Goal: Information Seeking & Learning: Learn about a topic

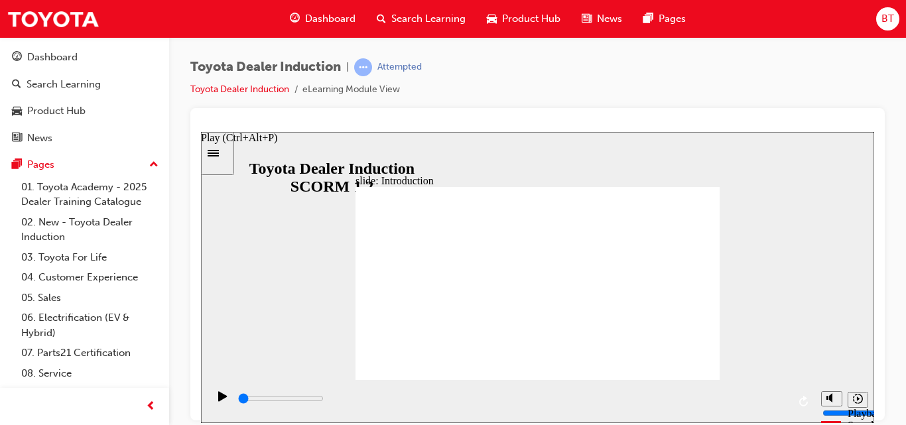
click at [213, 406] on div "Play (Ctrl+Alt+P)" at bounding box center [223, 402] width 23 height 23
click at [219, 155] on icon "Sidebar Toggle" at bounding box center [213, 152] width 11 height 7
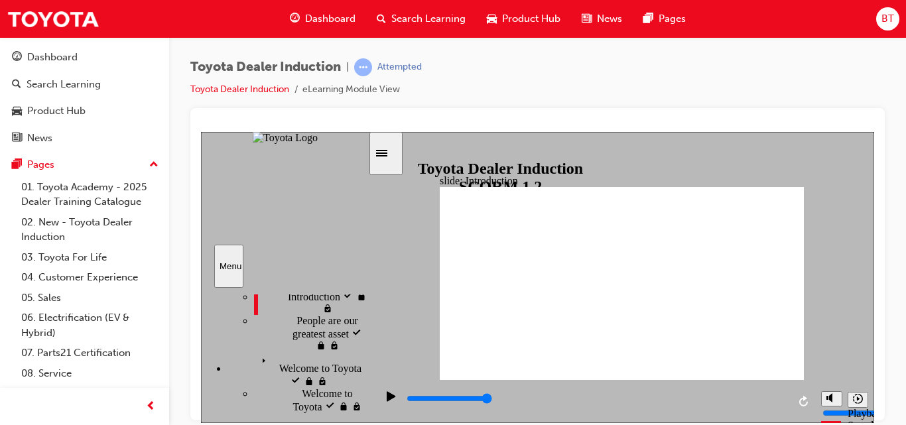
scroll to position [52, 0]
click at [300, 337] on span "People are our greatest asset" at bounding box center [332, 326] width 72 height 24
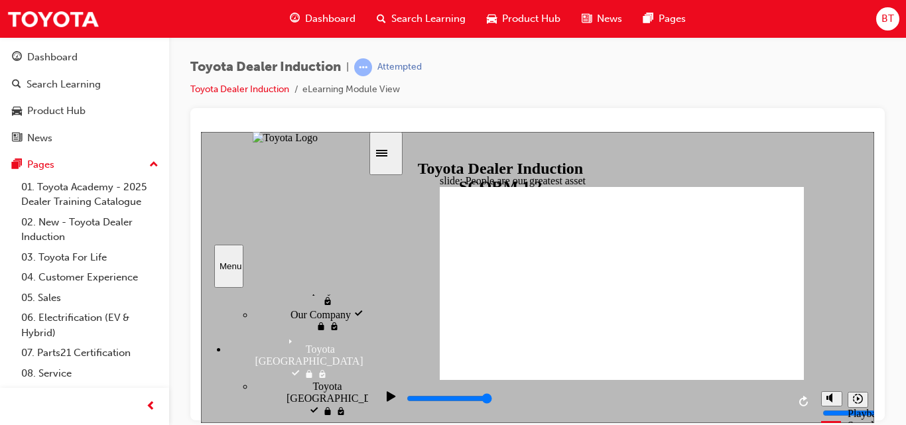
scroll to position [192, 0]
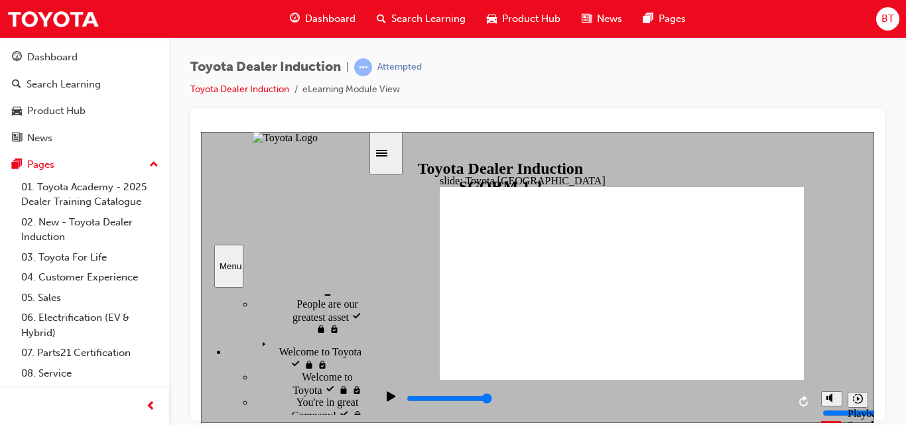
drag, startPoint x: 618, startPoint y: 341, endPoint x: 639, endPoint y: 343, distance: 21.3
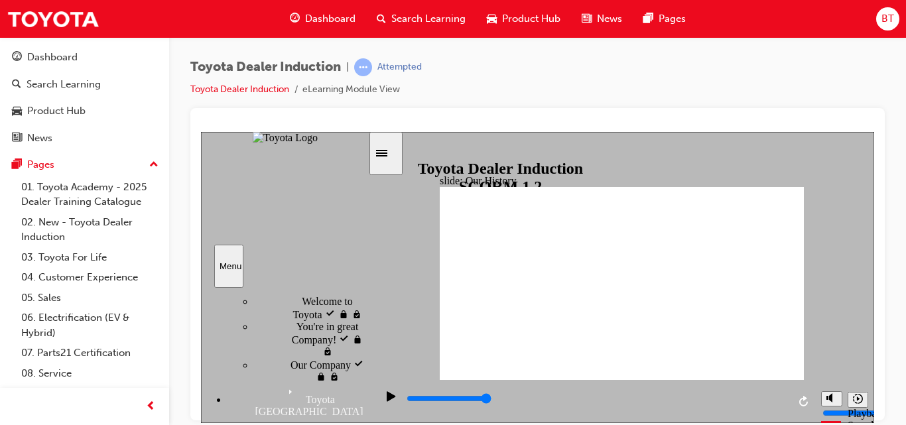
scroll to position [144, 0]
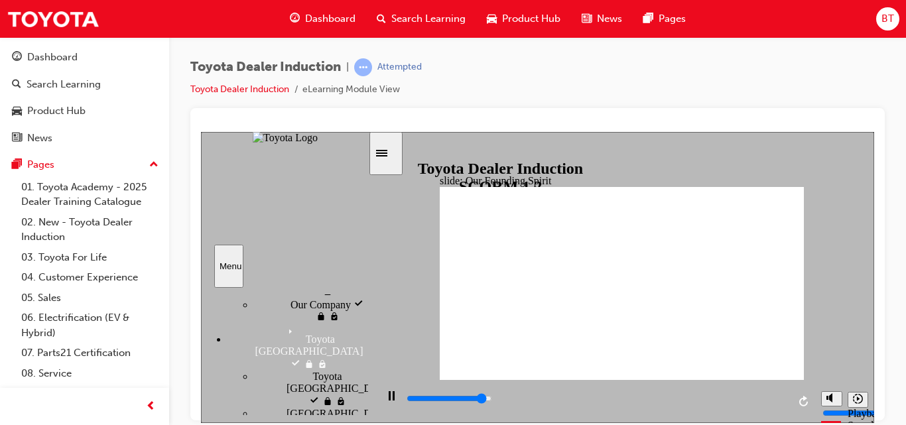
scroll to position [204, 0]
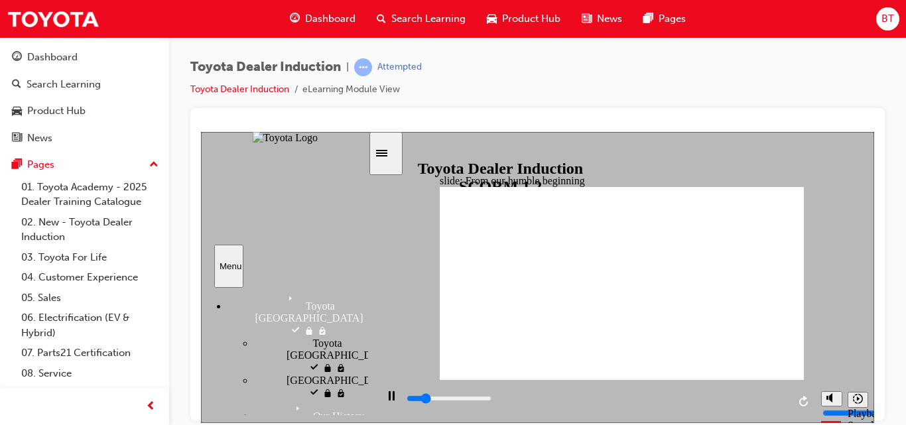
scroll to position [235, 0]
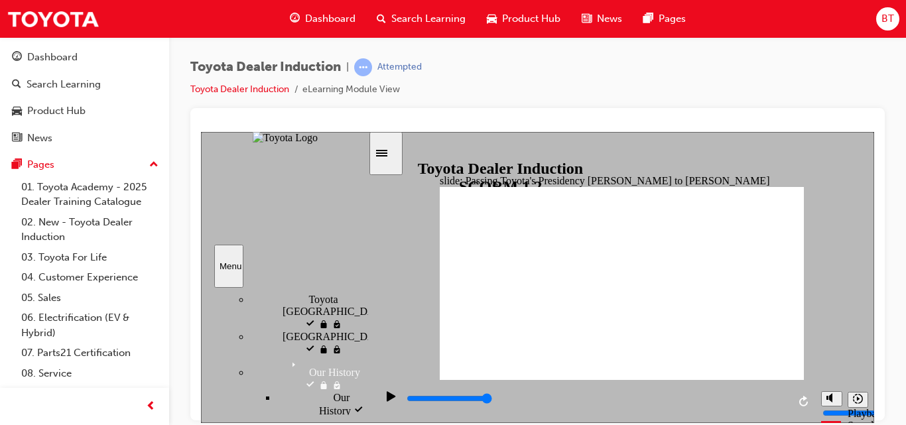
scroll to position [281, 4]
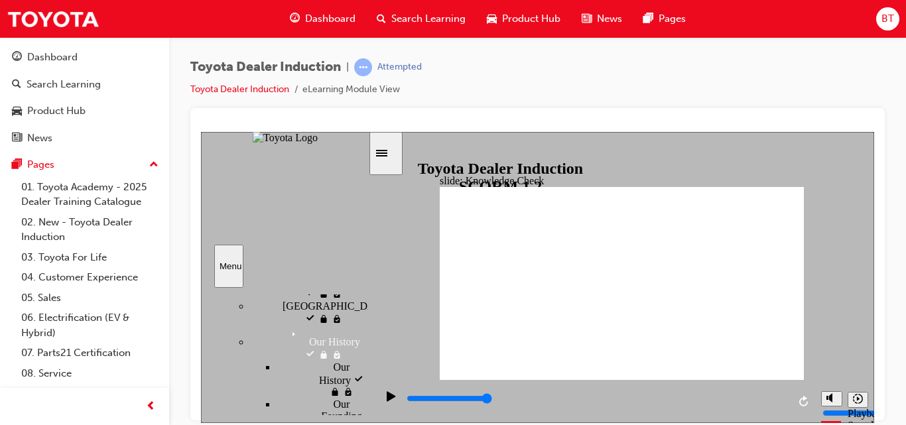
scroll to position [312, 4]
click at [382, 405] on div "Play (Ctrl+Alt+P)" at bounding box center [391, 402] width 23 height 23
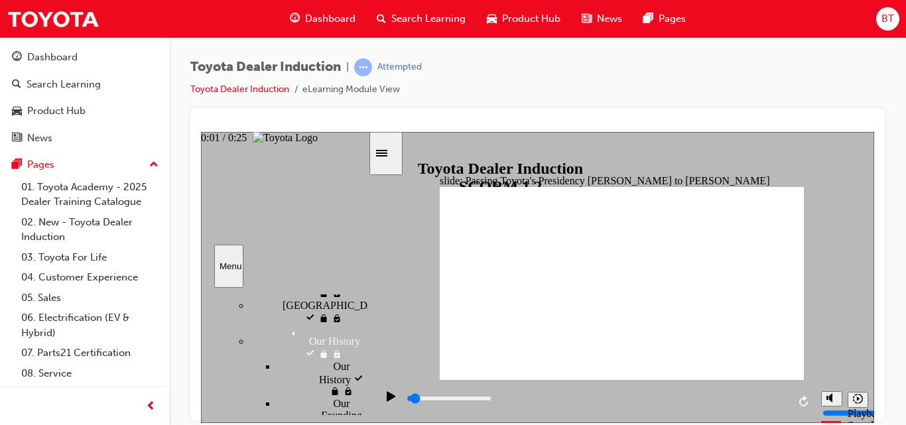
drag, startPoint x: 787, startPoint y: 402, endPoint x: 424, endPoint y: 406, distance: 362.7
click at [424, 406] on div "playback controls" at bounding box center [596, 398] width 383 height 15
click at [388, 401] on icon "Play (Ctrl+Alt+P)" at bounding box center [391, 396] width 9 height 11
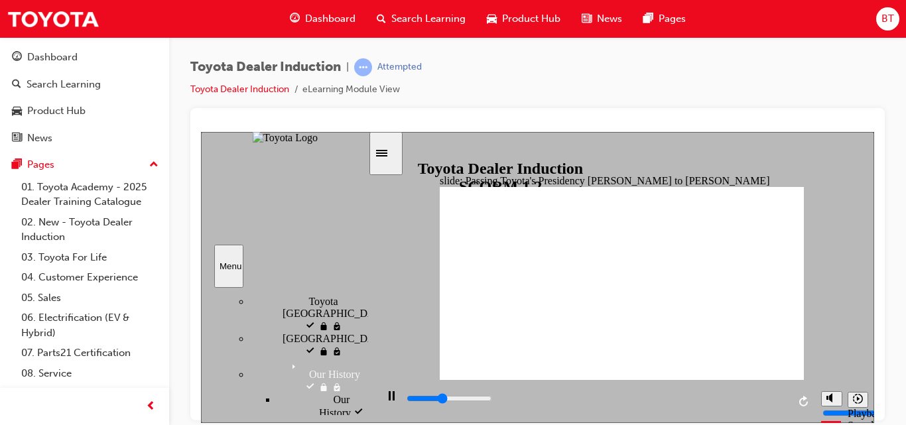
scroll to position [279, 4]
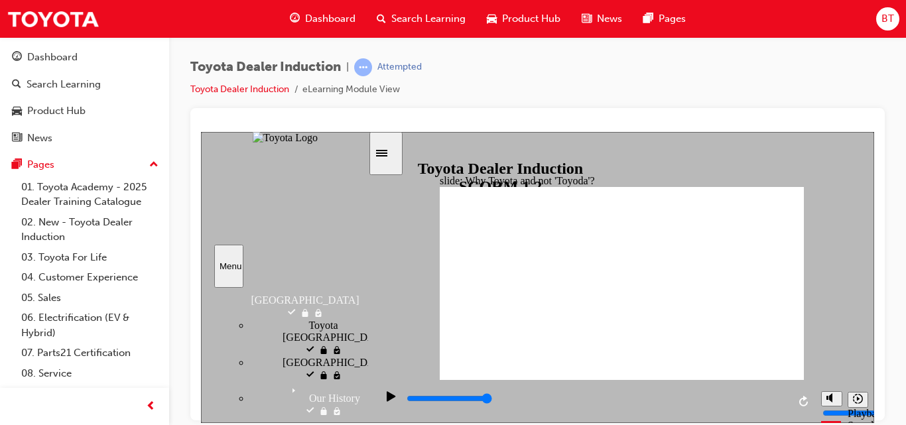
scroll to position [254, 4]
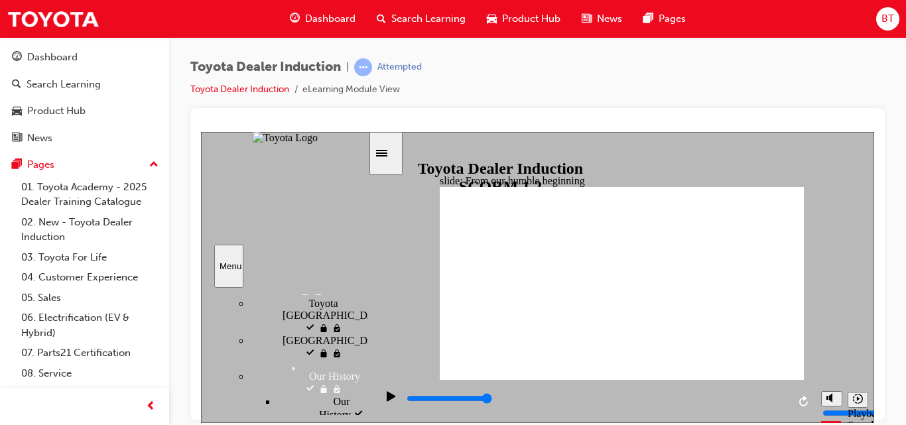
scroll to position [277, 4]
type input "5000"
radio input "true"
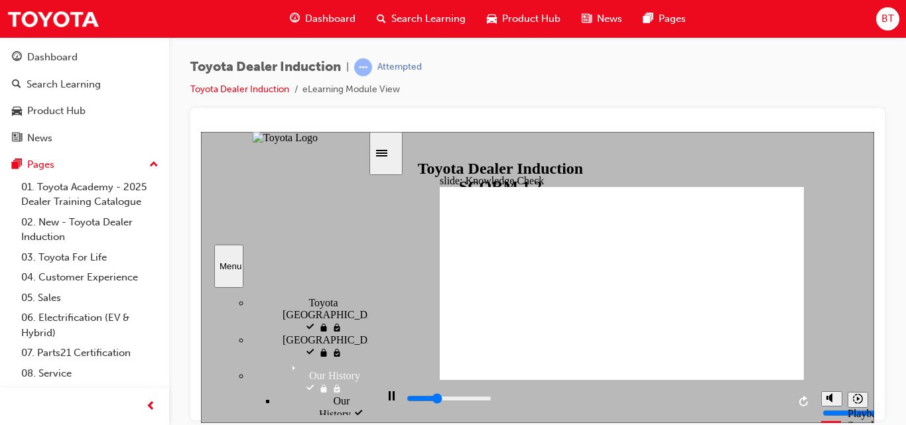
type input "2300"
radio input "true"
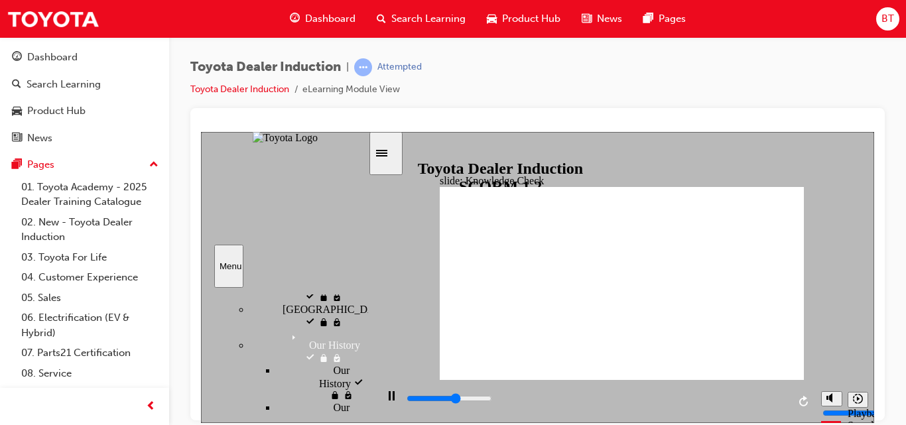
scroll to position [308, 4]
type input "5000"
radio input "true"
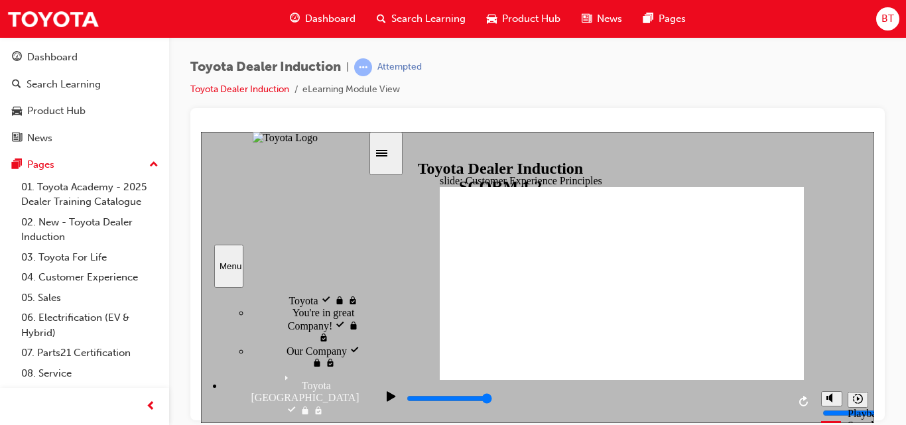
scroll to position [156, 4]
click at [389, 395] on icon "Pause (Ctrl+Alt+P)" at bounding box center [392, 395] width 6 height 9
click at [387, 395] on icon "Play (Ctrl+Alt+P)" at bounding box center [391, 396] width 9 height 11
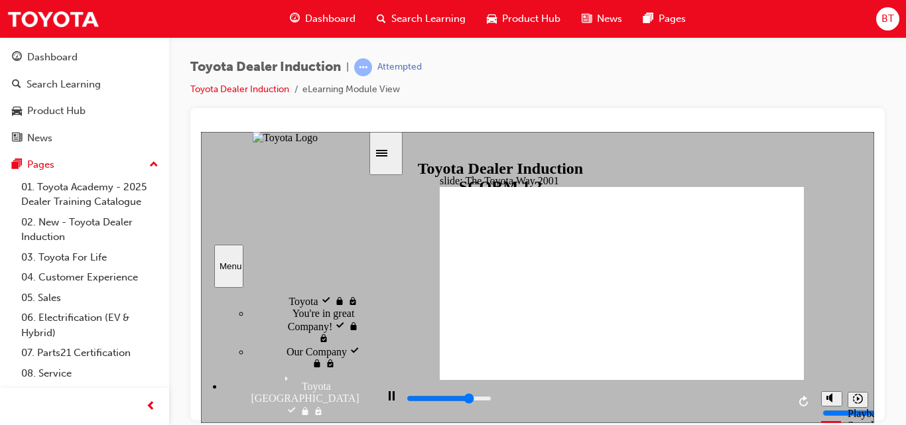
drag, startPoint x: 437, startPoint y: 298, endPoint x: 304, endPoint y: 366, distance: 149.4
click at [304, 366] on div "slide: The Toyota Way 2001 Rectangle 6 Toyota Way 2001 Challenge In 2001, as To…" at bounding box center [537, 276] width 673 height 291
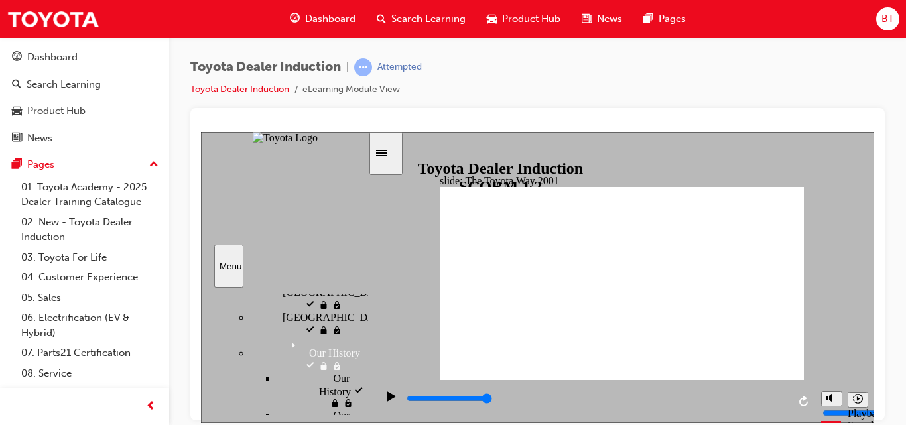
scroll to position [298, 4]
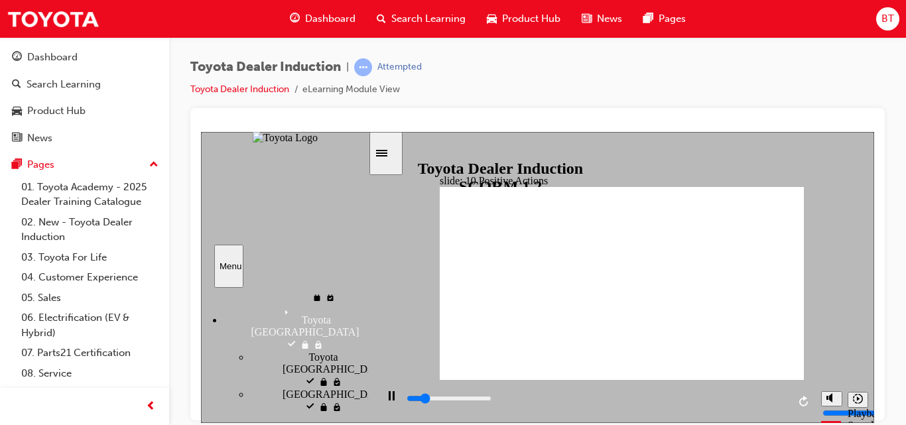
scroll to position [229, 4]
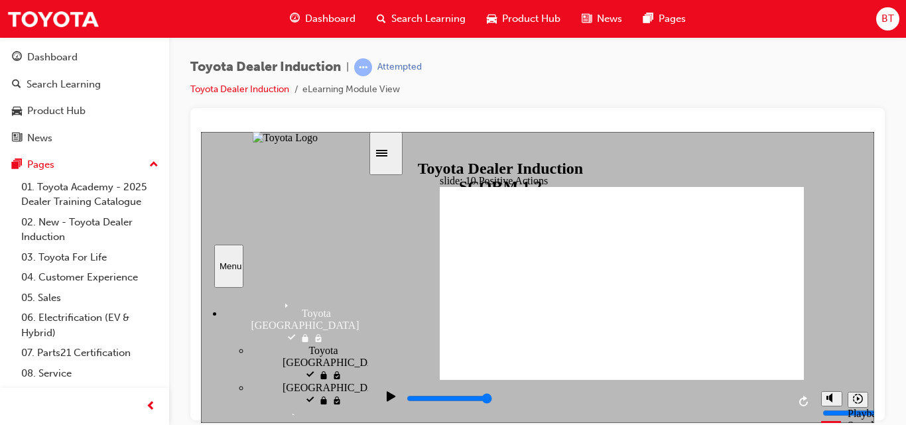
click at [387, 400] on icon "Play (Ctrl+Alt+P)" at bounding box center [391, 396] width 9 height 10
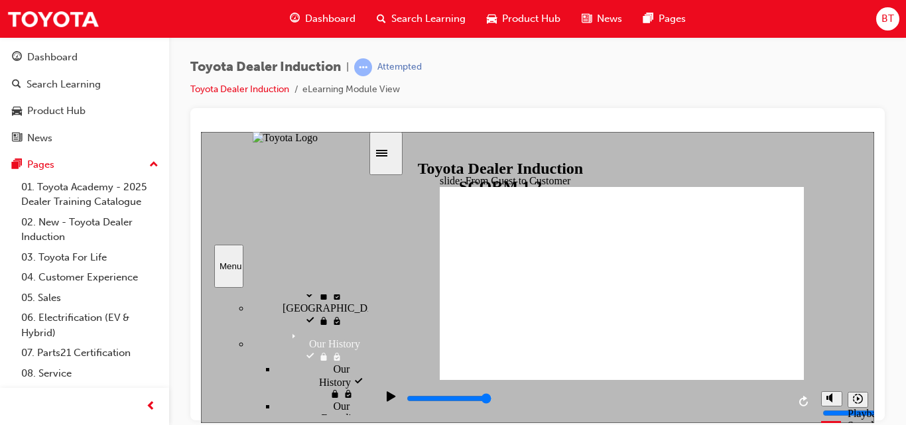
scroll to position [310, 4]
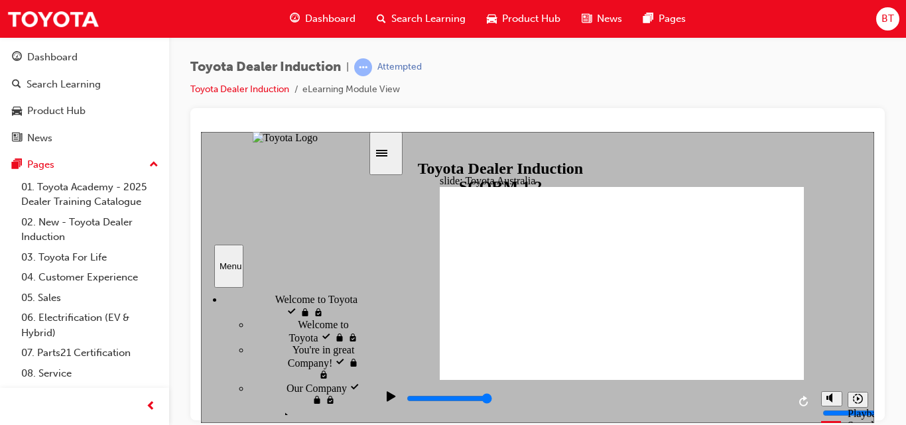
scroll to position [119, 4]
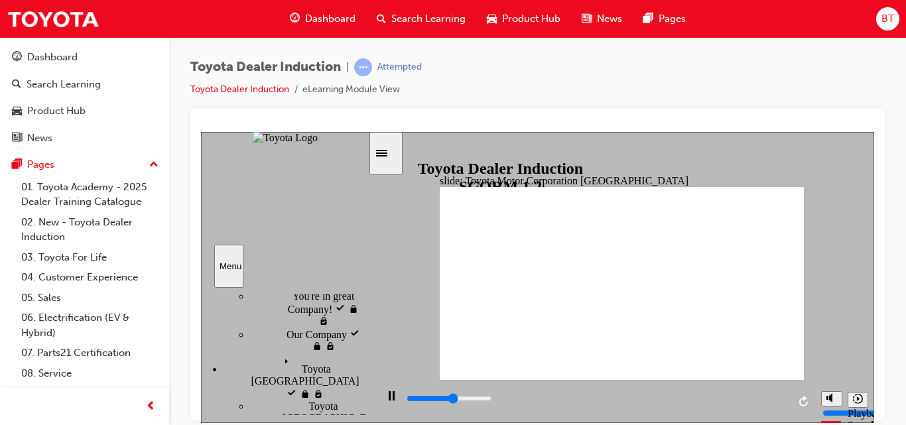
scroll to position [174, 4]
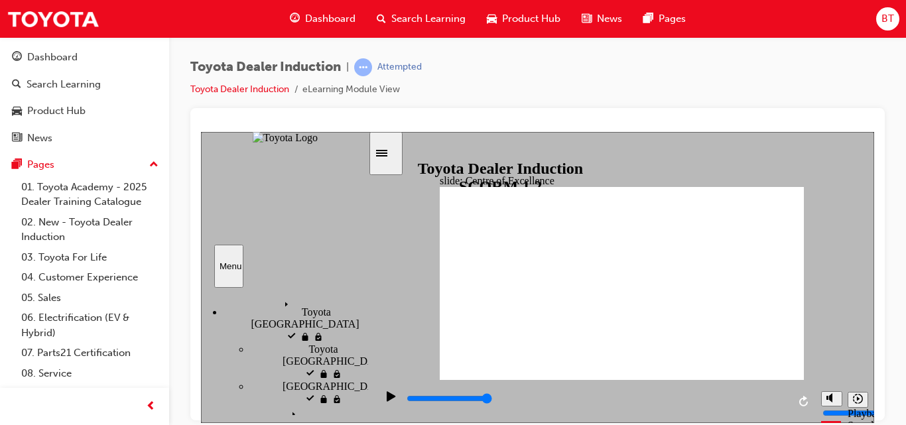
scroll to position [230, 4]
click at [380, 404] on div "Play (Ctrl+Alt+P)" at bounding box center [391, 402] width 23 height 23
drag, startPoint x: 442, startPoint y: 409, endPoint x: 398, endPoint y: 344, distance: 78.7
click at [398, 344] on div "slide: Centre of Excellence Centre of Excellence Group Oval 35 3 Oval 33 2 Watc…" at bounding box center [537, 276] width 673 height 291
click at [389, 400] on icon "Play (Ctrl+Alt+P)" at bounding box center [391, 396] width 9 height 10
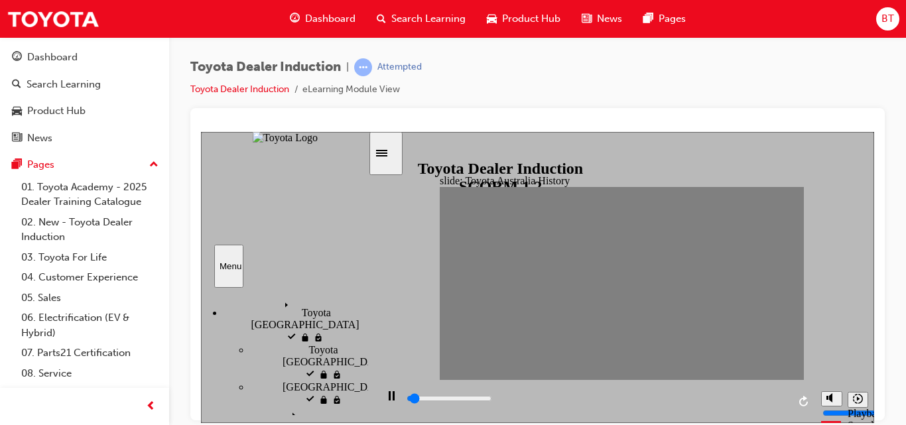
drag, startPoint x: 451, startPoint y: 284, endPoint x: 461, endPoint y: 289, distance: 11.0
drag, startPoint x: 472, startPoint y: 284, endPoint x: 481, endPoint y: 284, distance: 8.6
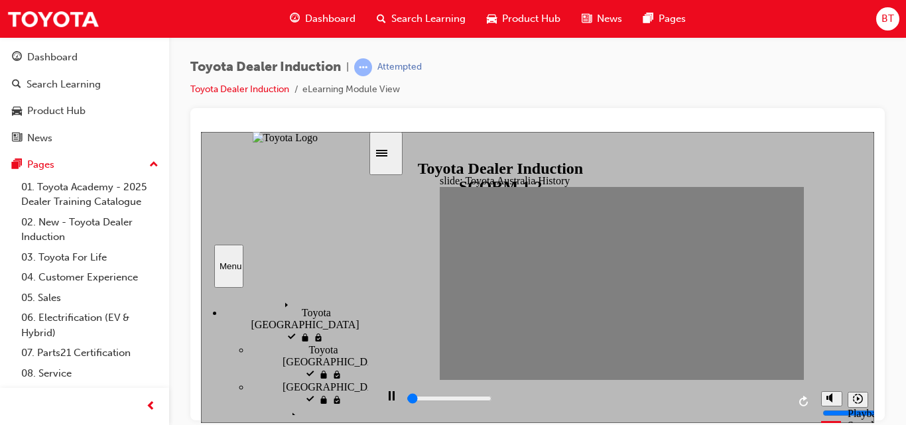
drag, startPoint x: 485, startPoint y: 283, endPoint x: 497, endPoint y: 291, distance: 14.9
drag, startPoint x: 499, startPoint y: 285, endPoint x: 509, endPoint y: 288, distance: 10.3
drag, startPoint x: 520, startPoint y: 286, endPoint x: 532, endPoint y: 297, distance: 15.9
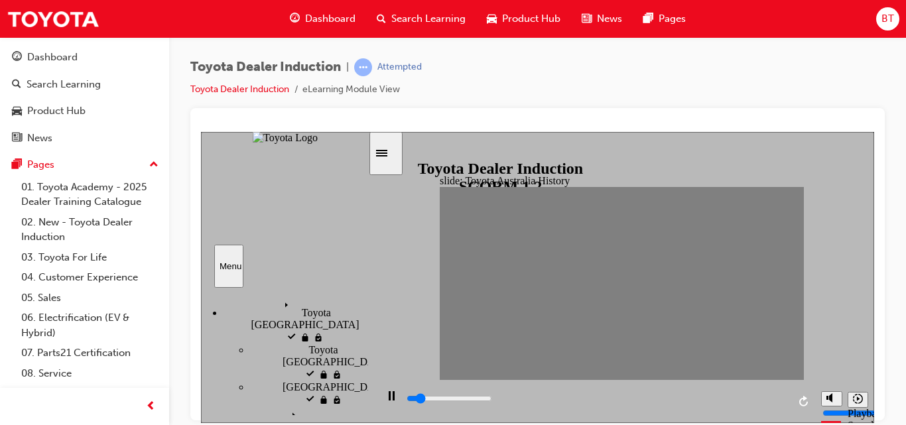
drag, startPoint x: 533, startPoint y: 285, endPoint x: 547, endPoint y: 290, distance: 14.9
drag, startPoint x: 550, startPoint y: 282, endPoint x: 558, endPoint y: 287, distance: 8.6
drag, startPoint x: 558, startPoint y: 287, endPoint x: 565, endPoint y: 289, distance: 7.6
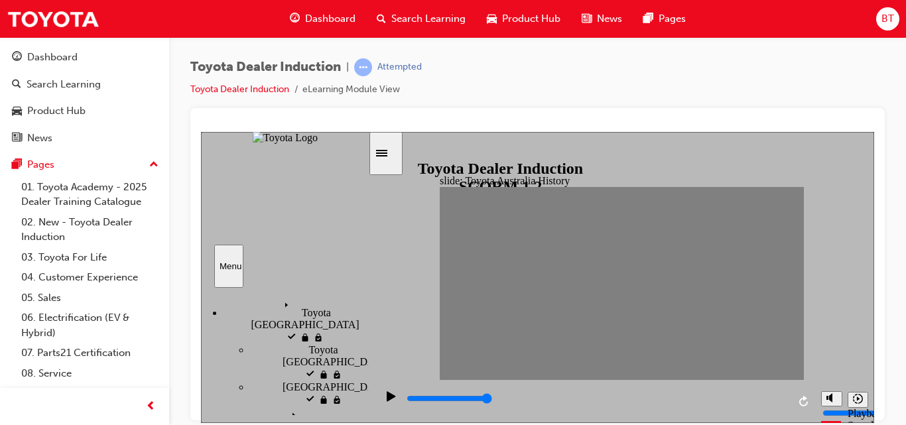
drag, startPoint x: 556, startPoint y: 281, endPoint x: 563, endPoint y: 286, distance: 8.1
type input "0"
type input "8"
type input "0"
type input "7"
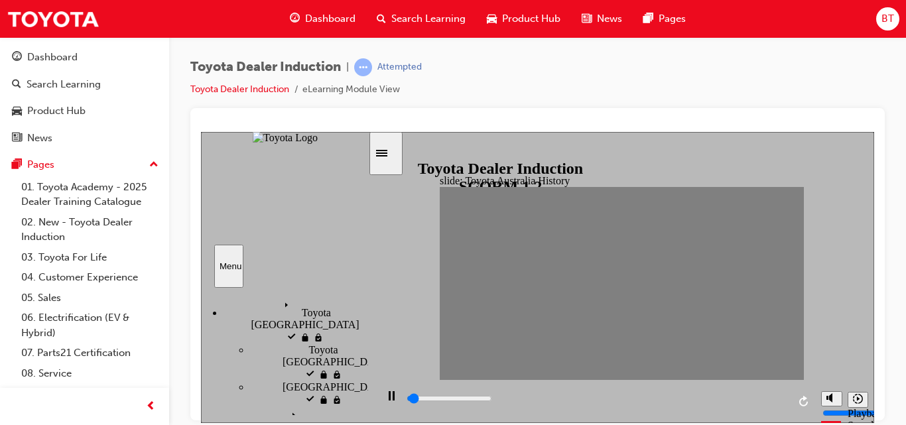
drag, startPoint x: 554, startPoint y: 284, endPoint x: 573, endPoint y: 284, distance: 18.6
type input "0"
type input "8"
drag, startPoint x: 569, startPoint y: 286, endPoint x: 581, endPoint y: 292, distance: 14.2
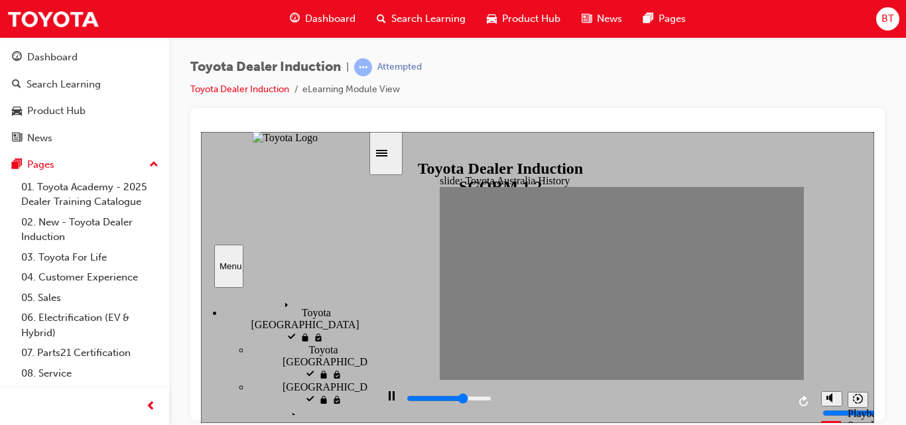
type input "0"
type input "9"
drag, startPoint x: 587, startPoint y: 285, endPoint x: 603, endPoint y: 293, distance: 17.2
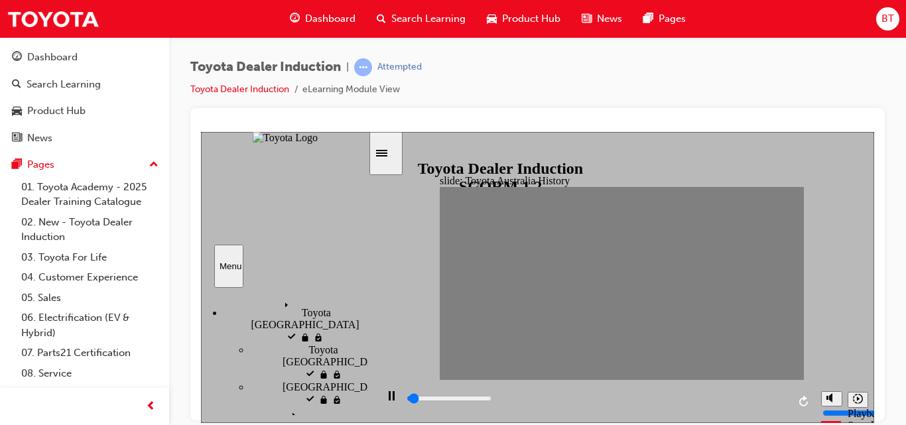
drag, startPoint x: 601, startPoint y: 290, endPoint x: 610, endPoint y: 290, distance: 9.3
drag, startPoint x: 619, startPoint y: 285, endPoint x: 633, endPoint y: 285, distance: 13.9
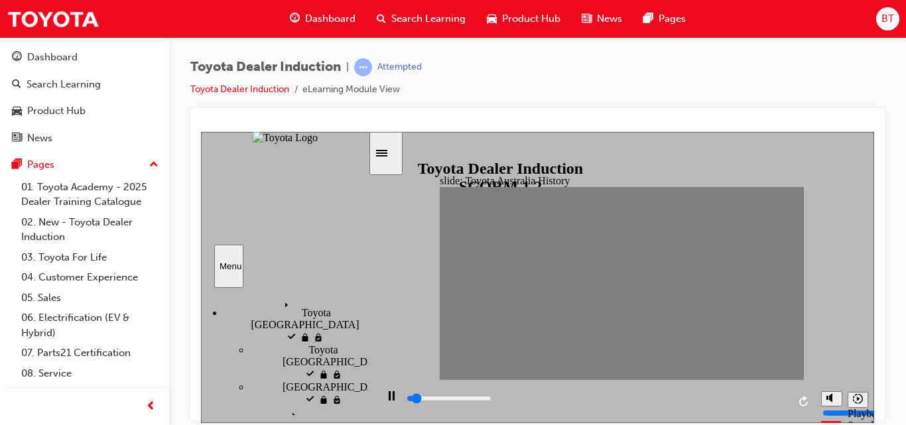
drag, startPoint x: 636, startPoint y: 286, endPoint x: 646, endPoint y: 289, distance: 10.5
drag, startPoint x: 654, startPoint y: 286, endPoint x: 666, endPoint y: 291, distance: 13.7
drag, startPoint x: 670, startPoint y: 288, endPoint x: 691, endPoint y: 294, distance: 21.4
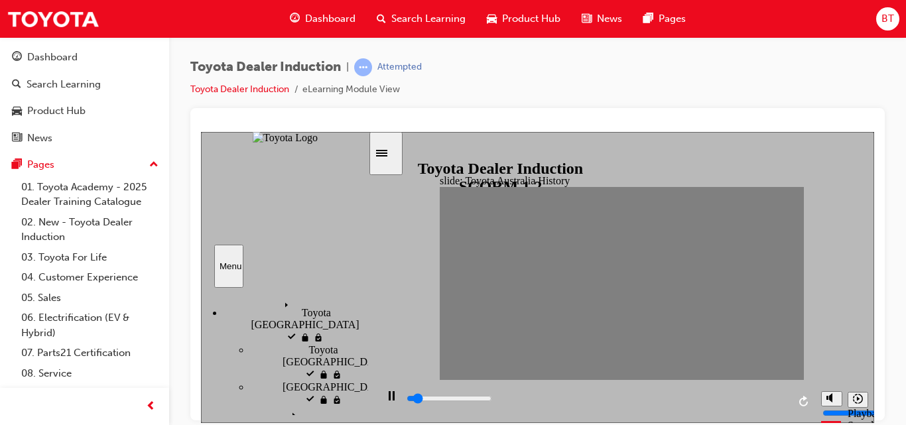
drag, startPoint x: 682, startPoint y: 286, endPoint x: 694, endPoint y: 288, distance: 12.1
drag, startPoint x: 725, startPoint y: 284, endPoint x: 733, endPoint y: 289, distance: 9.2
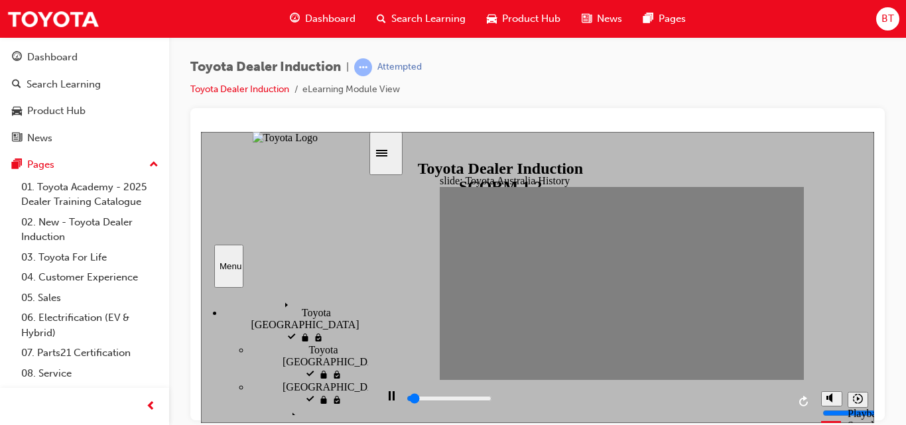
type input "100"
type input "16"
drag, startPoint x: 720, startPoint y: 281, endPoint x: 734, endPoint y: 284, distance: 14.2
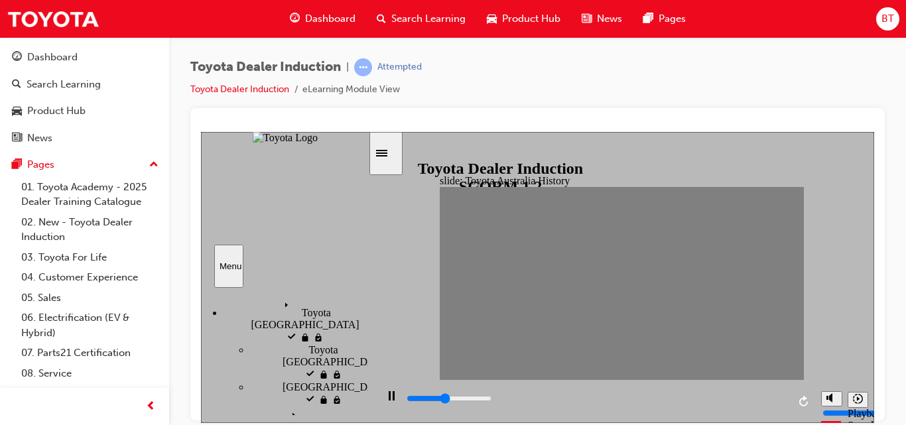
type input "100"
type input "17"
drag, startPoint x: 718, startPoint y: 282, endPoint x: 729, endPoint y: 286, distance: 12.0
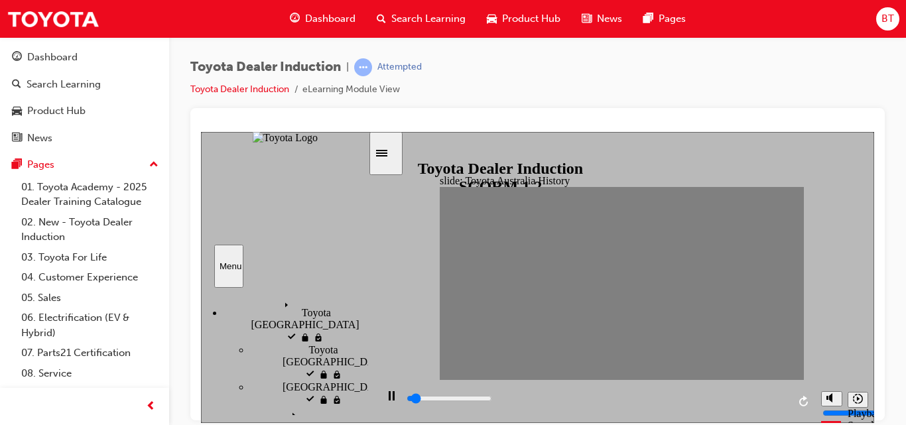
drag, startPoint x: 740, startPoint y: 285, endPoint x: 761, endPoint y: 294, distance: 22.9
drag, startPoint x: 755, startPoint y: 282, endPoint x: 768, endPoint y: 292, distance: 16.0
drag, startPoint x: 766, startPoint y: 288, endPoint x: 792, endPoint y: 296, distance: 26.6
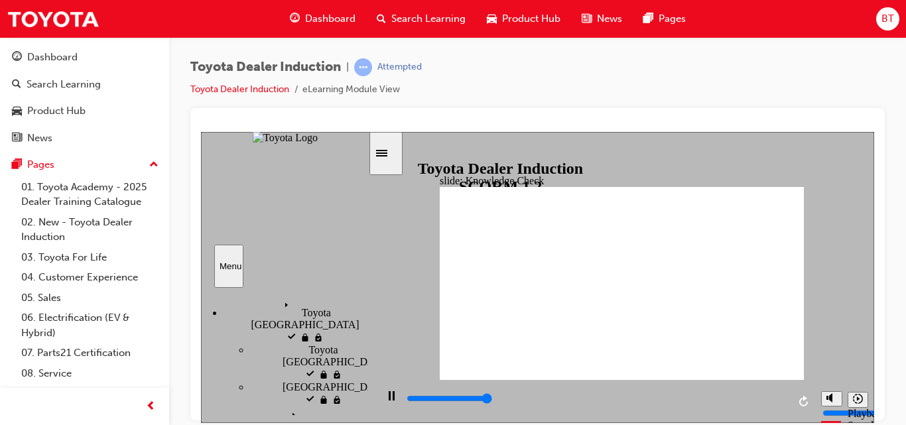
type input "5000"
radio input "true"
type input "5000"
radio input "true"
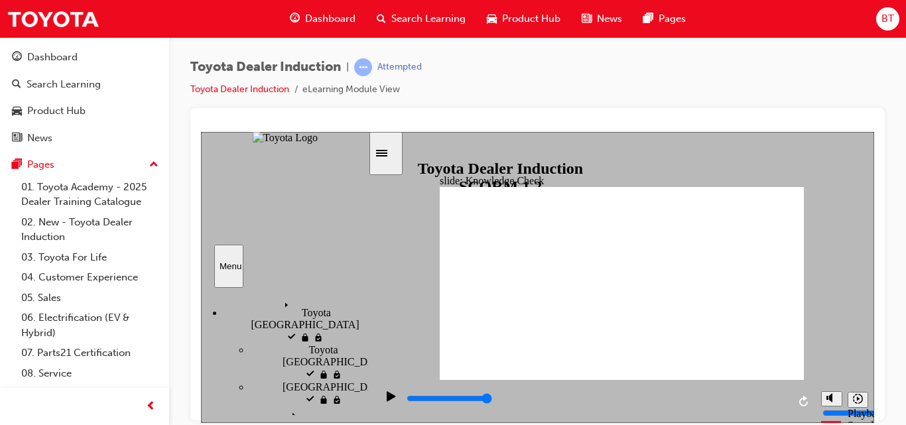
type input "5000"
radio input "true"
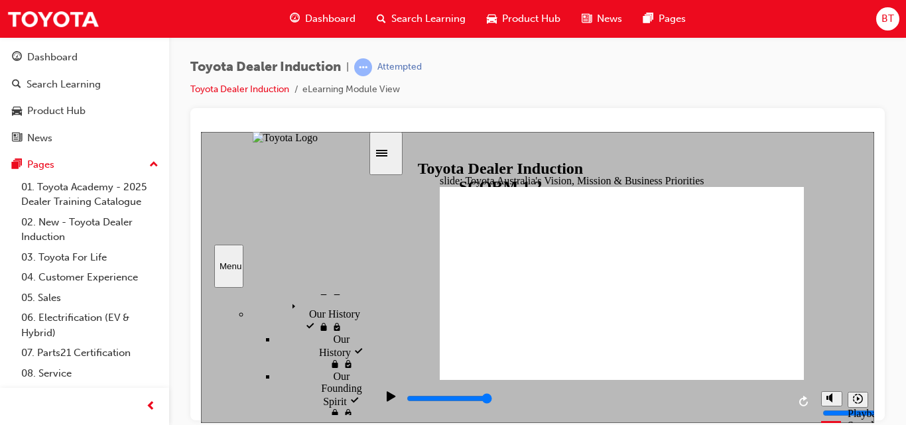
scroll to position [339, 4]
type input "1400"
radio input "true"
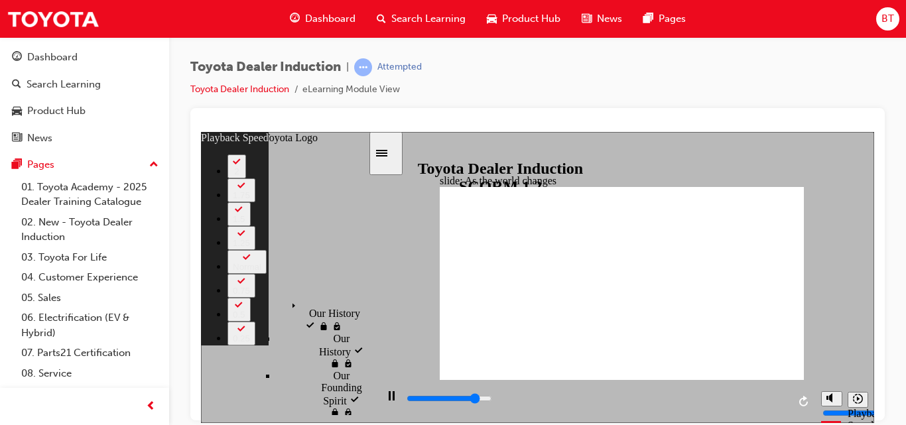
type input "7800"
type input "0"
type input "8100"
type input "0"
type input "8300"
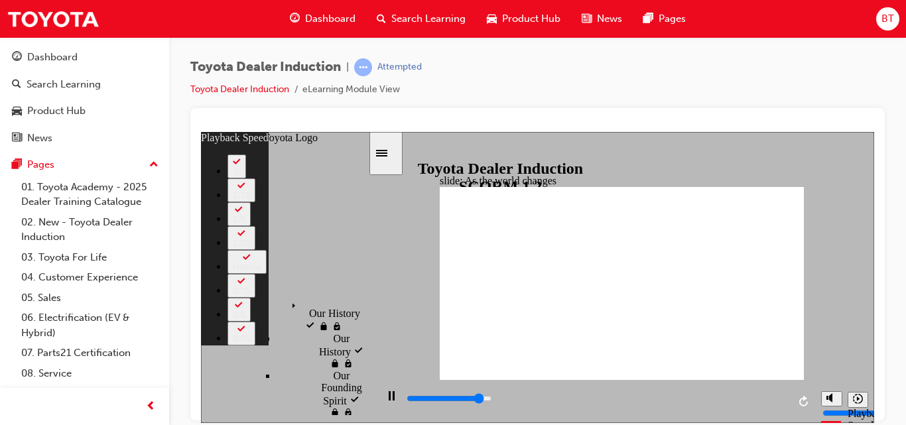
type input "1"
type input "8600"
type input "1"
type input "8900"
type input "1"
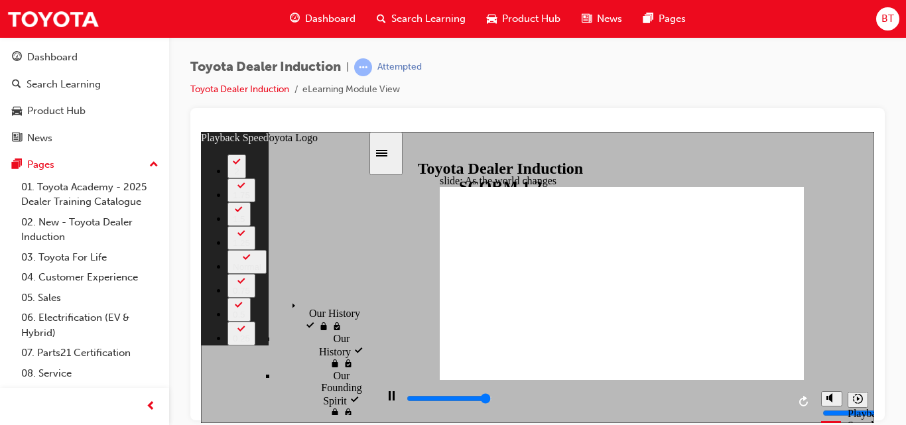
type input "9100"
type input "1"
type input "9200"
type input "1"
type input "9200"
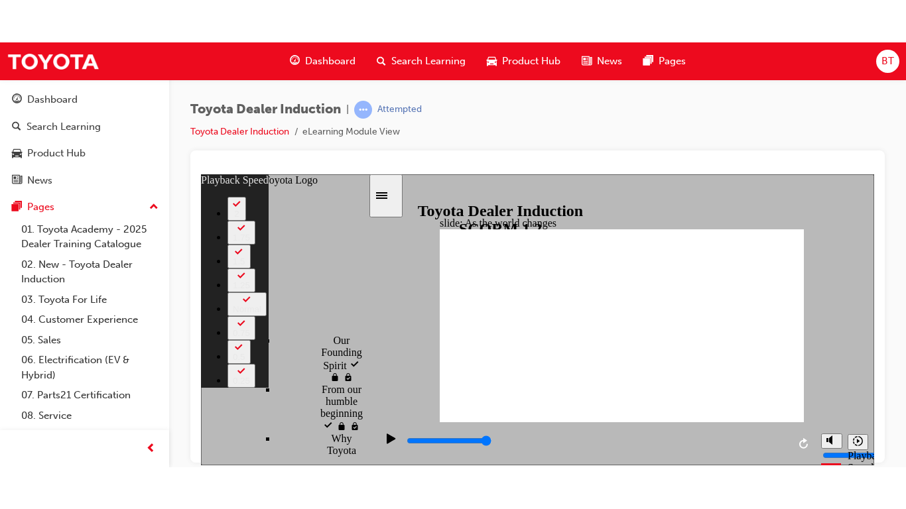
scroll to position [418, 4]
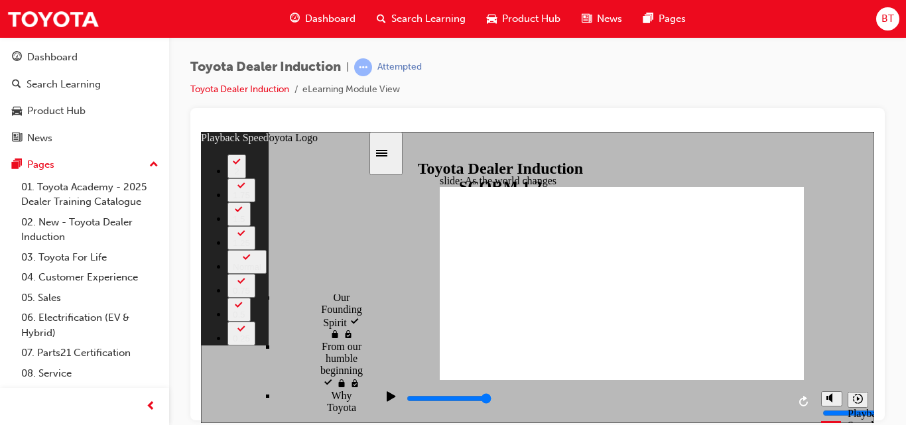
type input "6"
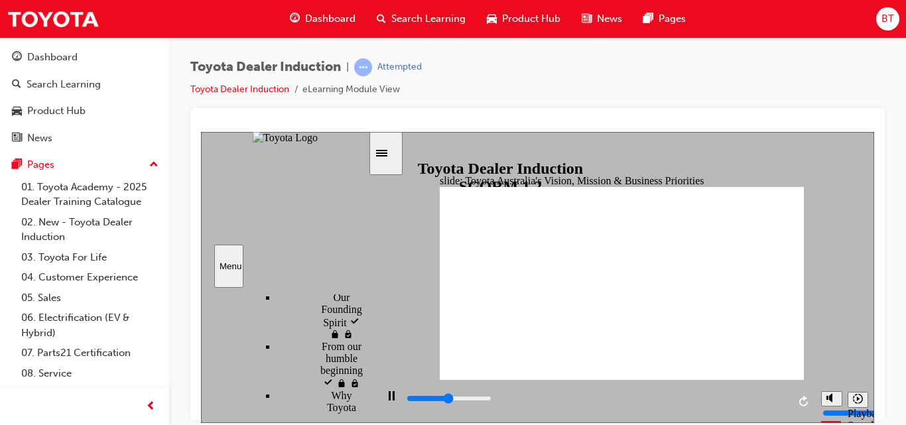
type input "9200"
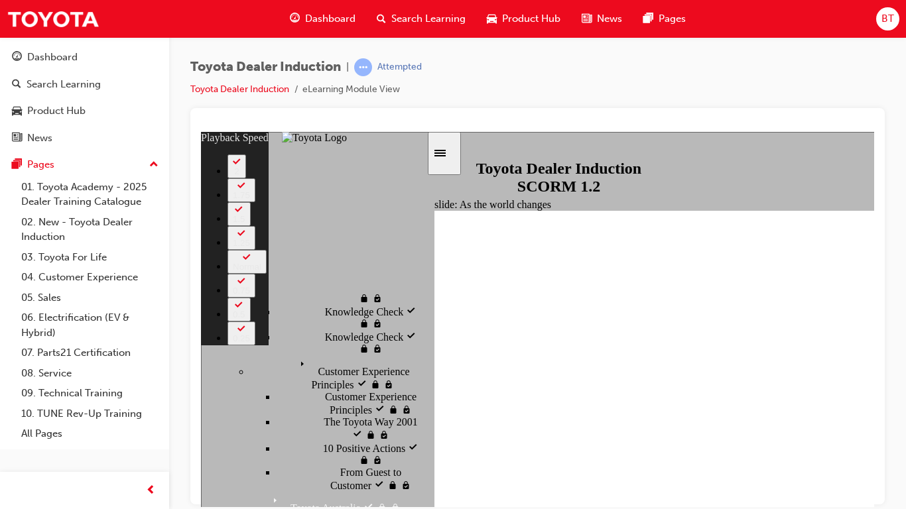
type input "66"
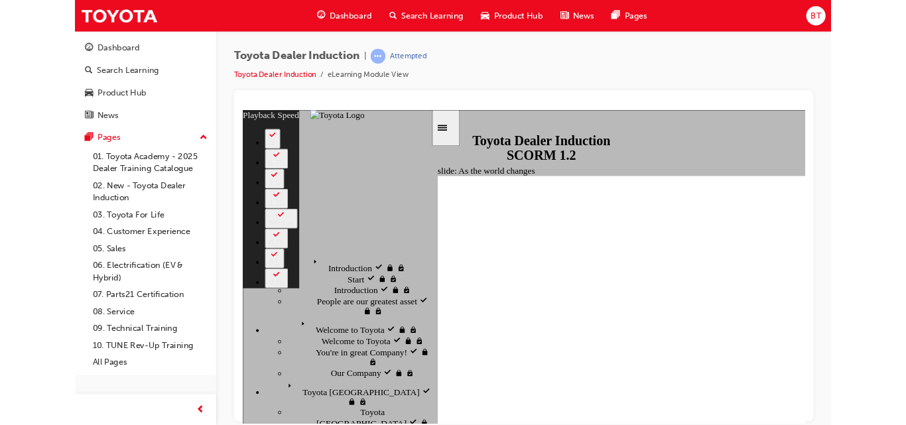
scroll to position [418, 4]
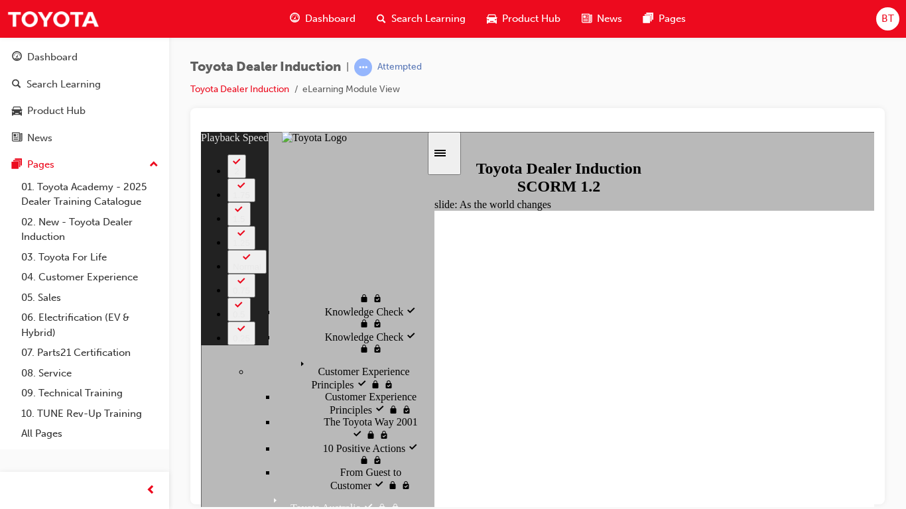
type input "128"
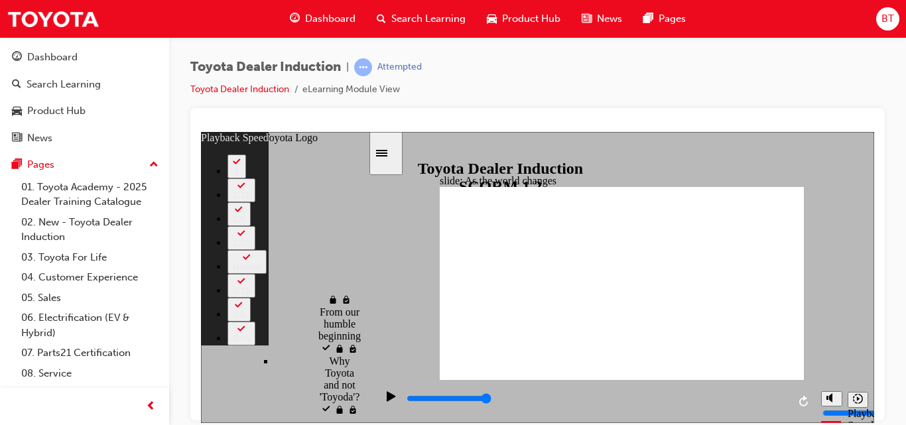
scroll to position [453, 7]
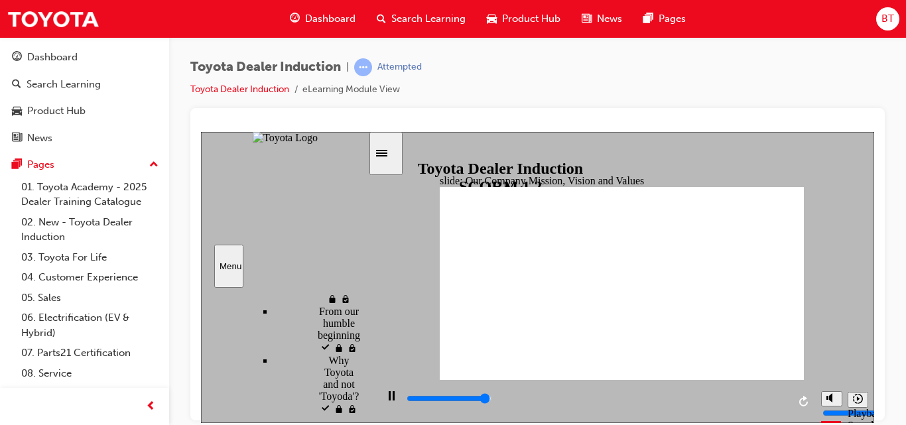
drag, startPoint x: 606, startPoint y: 305, endPoint x: 609, endPoint y: 317, distance: 12.4
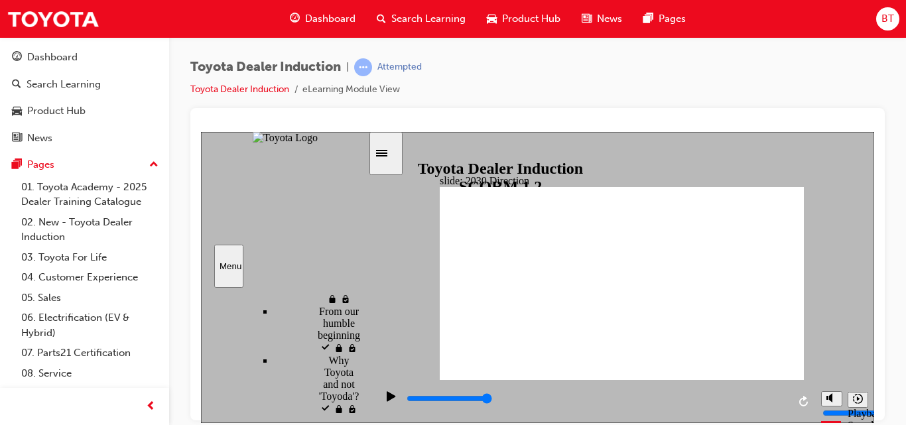
type input "5000"
type input "h"
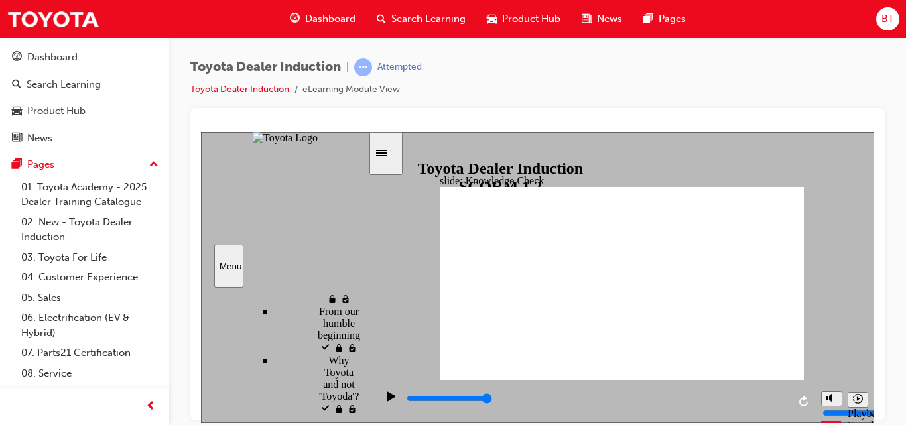
type input "ha"
type input "hap"
type input "happ"
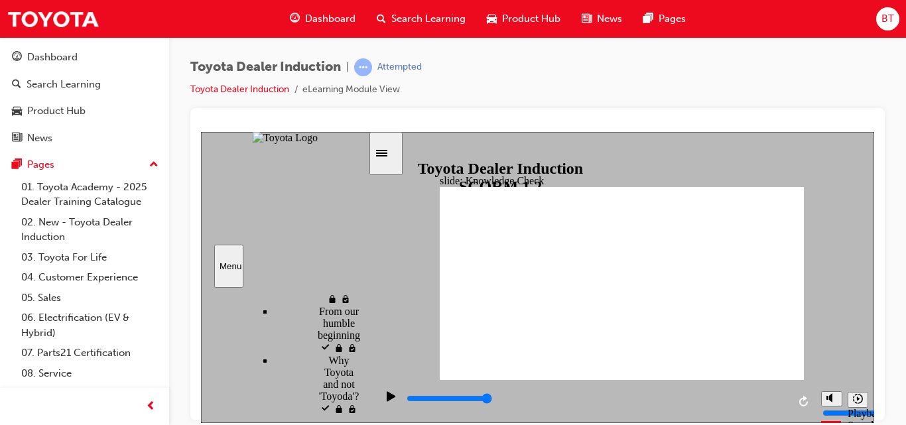
type input "happ"
type input "happi"
type input "happin"
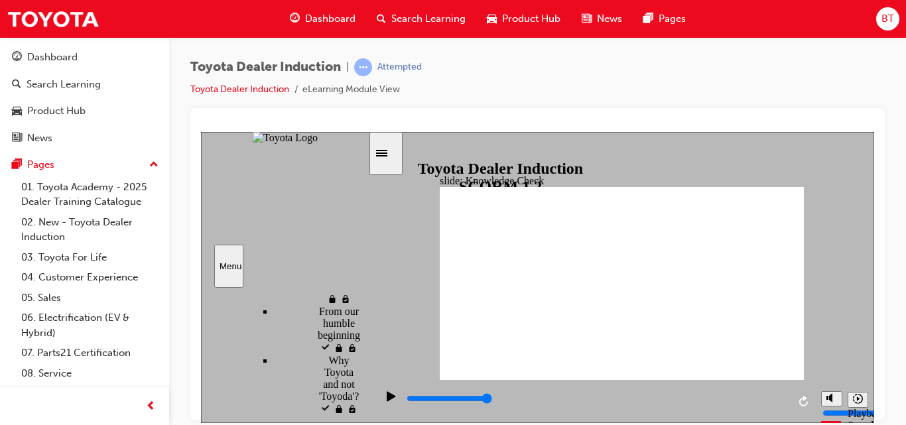
type input "happine"
type input "happines"
type input "happiness"
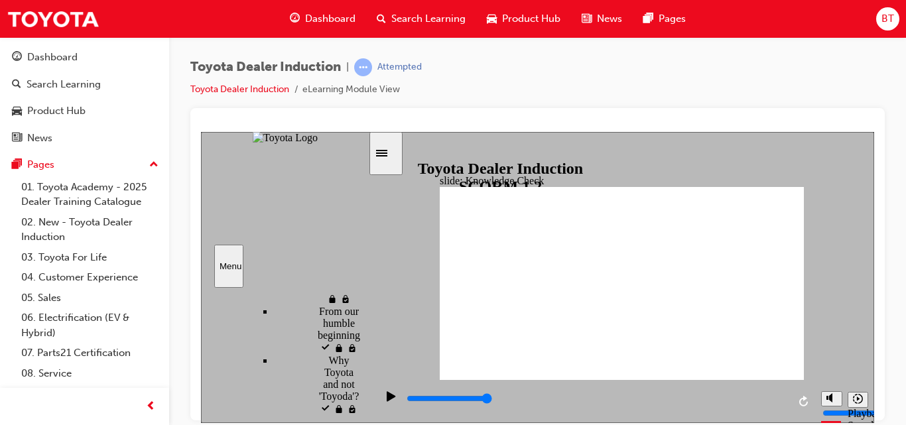
type input "happiness"
type input "5000"
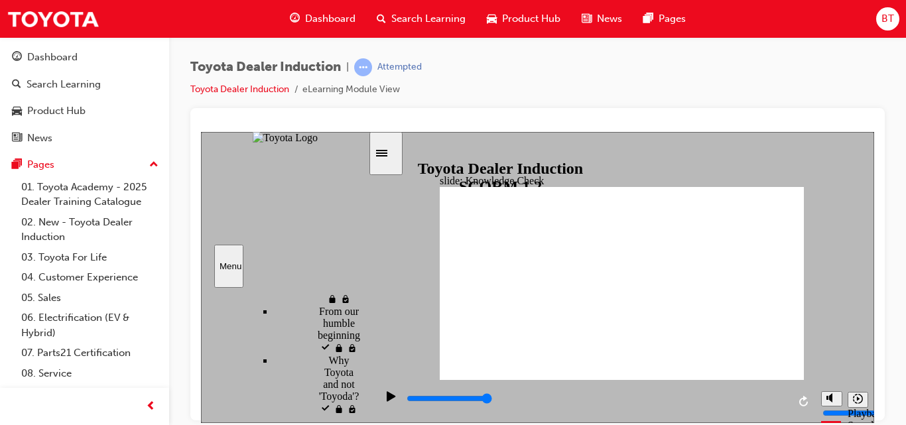
type input "h"
type input "ha"
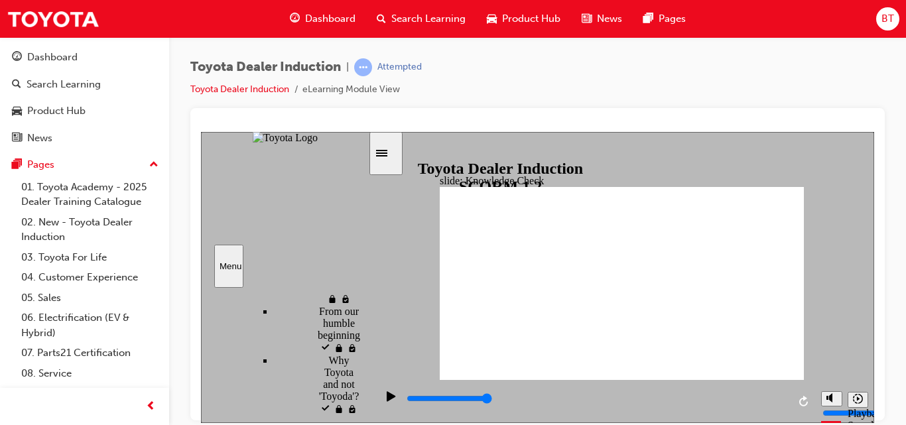
type input "hap"
type input "happ"
type input "happy"
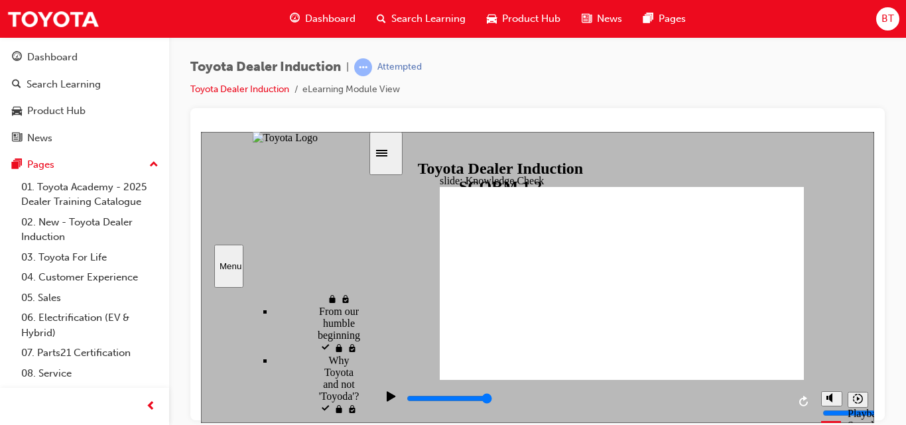
type input "happy"
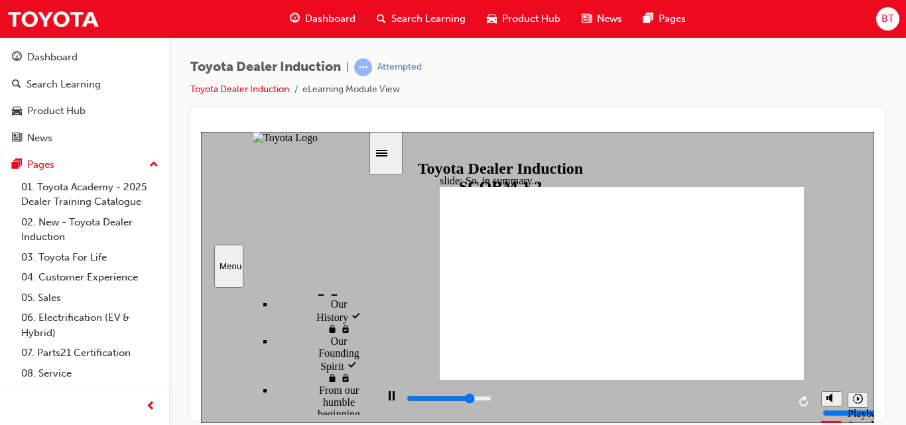
drag, startPoint x: 324, startPoint y: 337, endPoint x: 294, endPoint y: 343, distance: 31.1
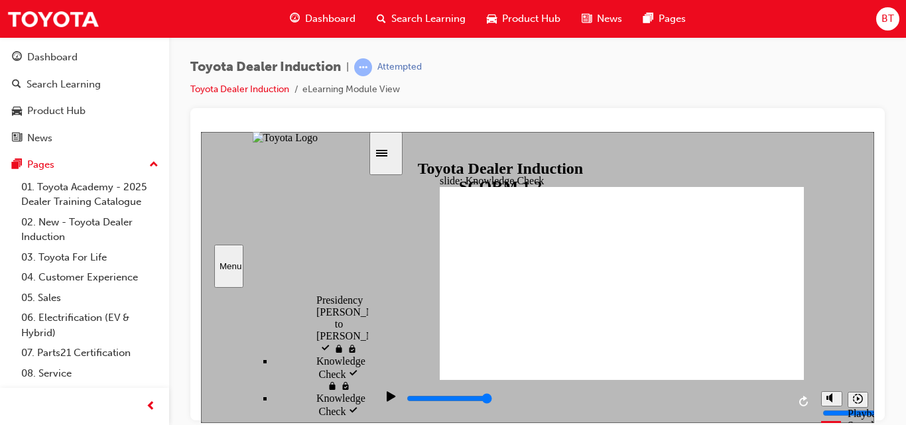
type input "800"
type input "happy"
type input "3000"
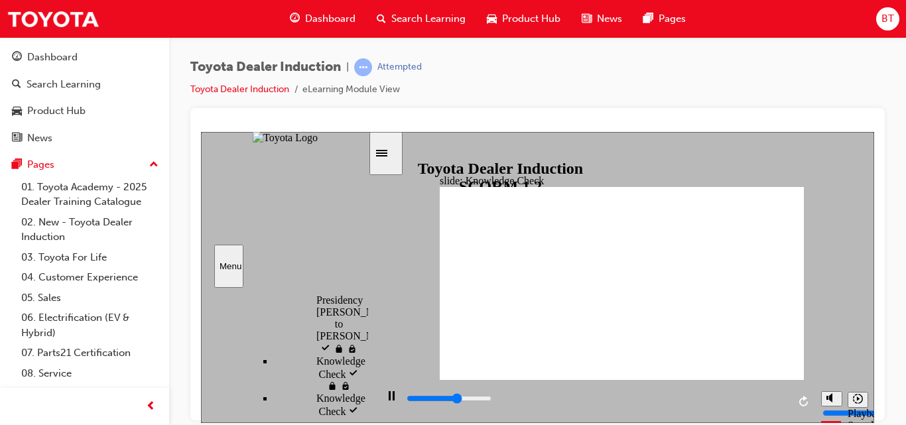
type input "happ"
type input "3200"
type input "hap"
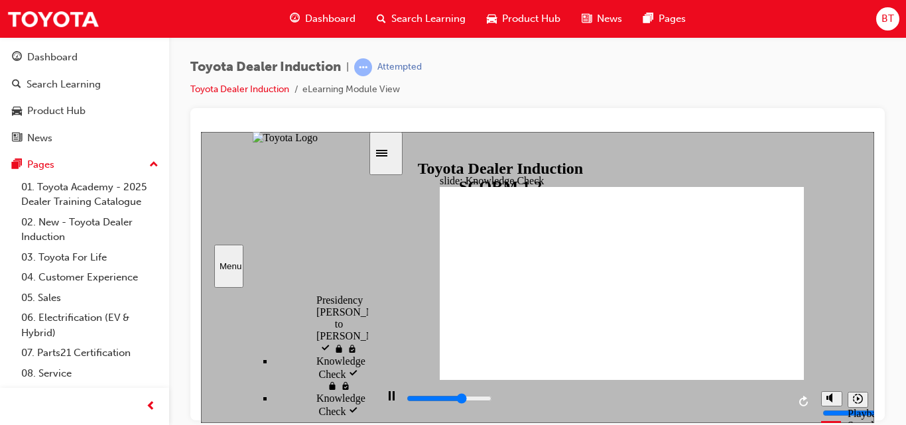
type input "3300"
type input "ha"
type input "3500"
type input "h"
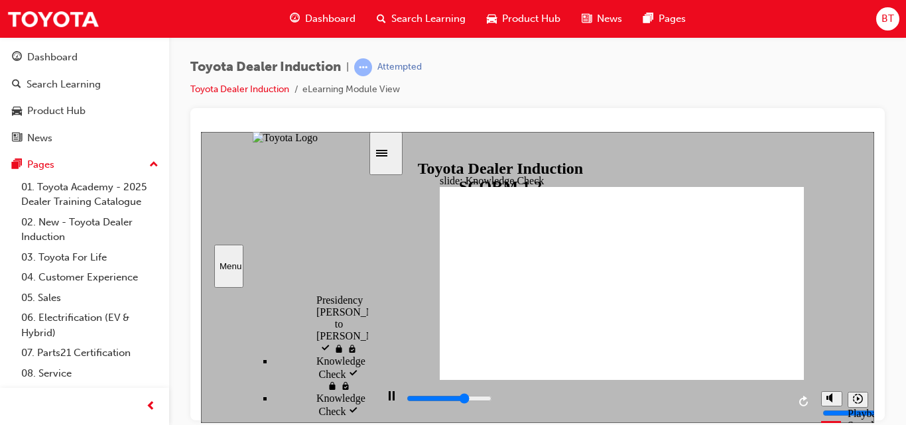
type input "h"
type input "3600"
type input "4400"
type input "m"
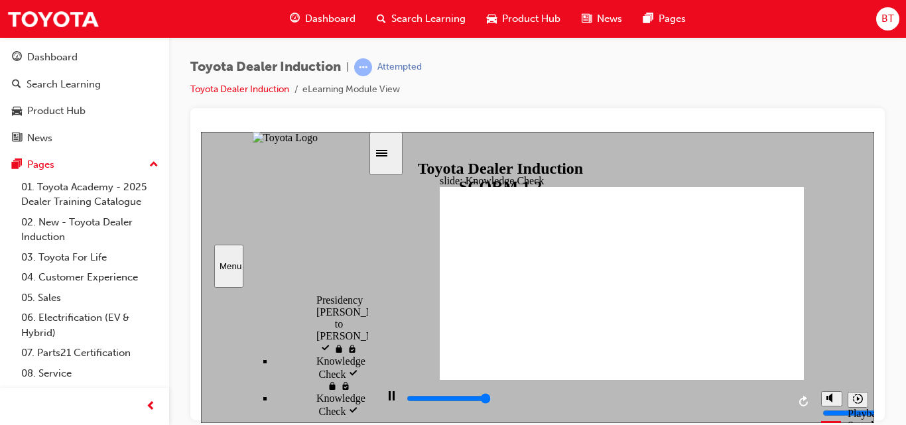
type input "4900"
type input "mo"
type input "5000"
type input "mov"
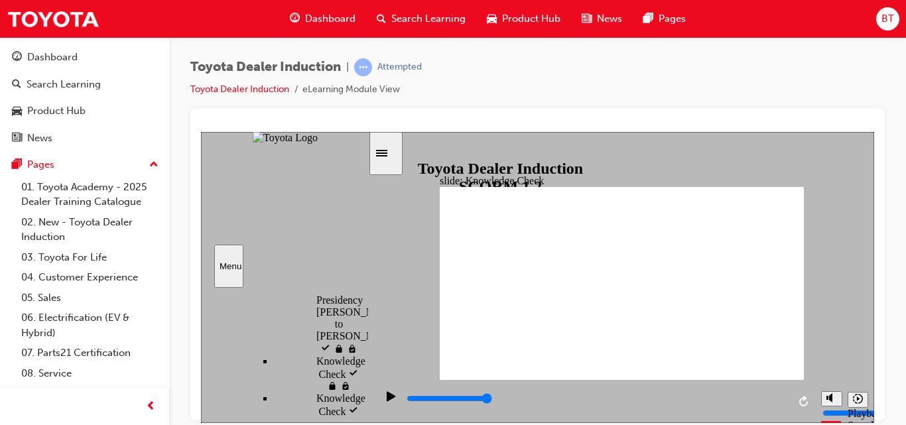
type input "mov"
type input "move"
type input "moved"
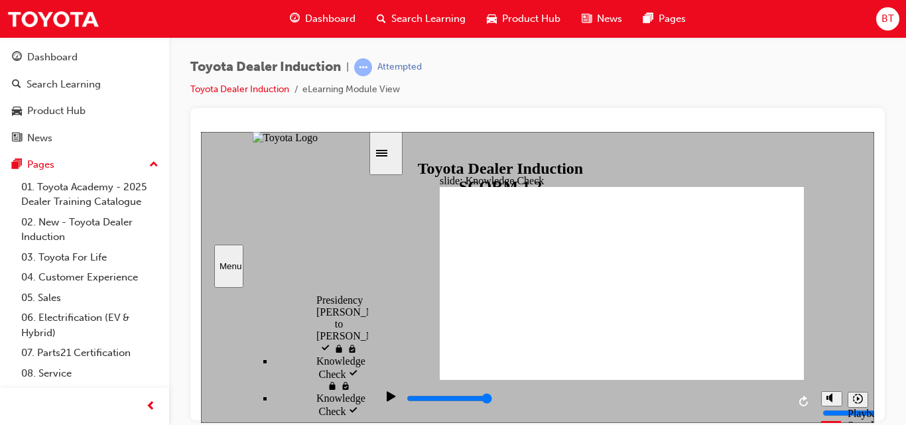
type input "moved"
type input "6500"
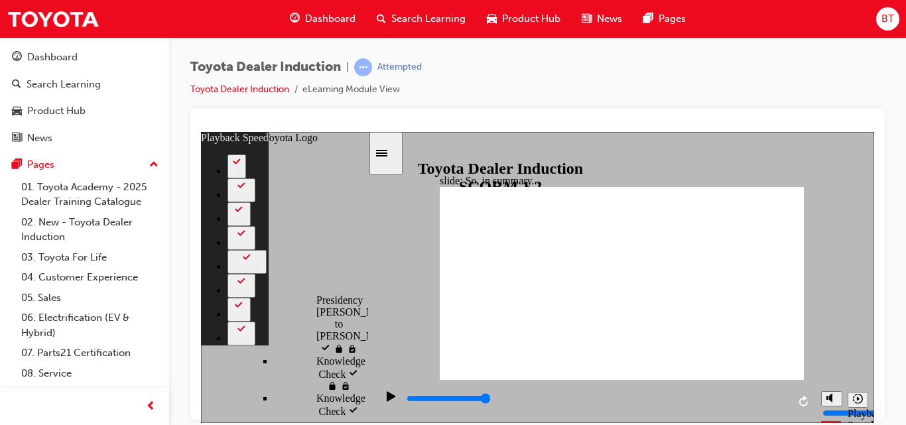
type input "2"
type input "128"
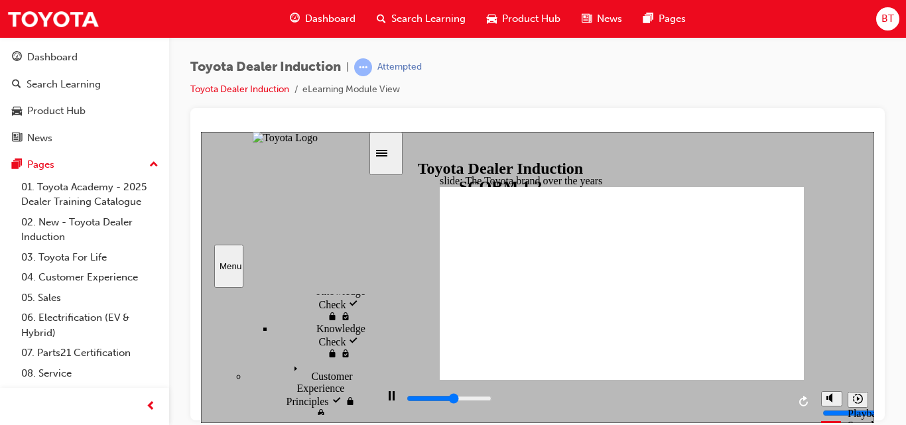
scroll to position [667, 7]
type input "8400"
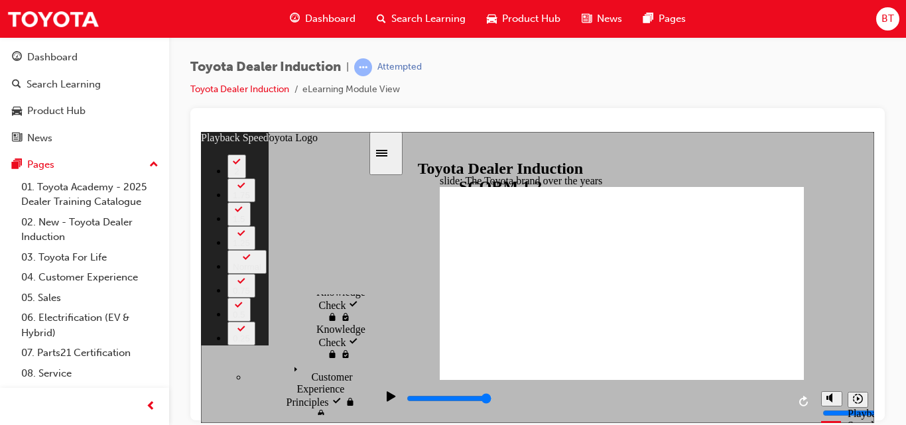
type input "165"
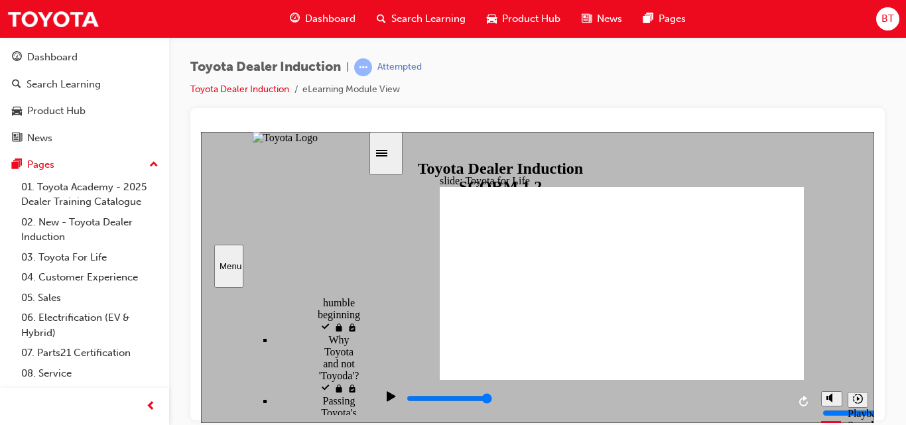
scroll to position [473, 7]
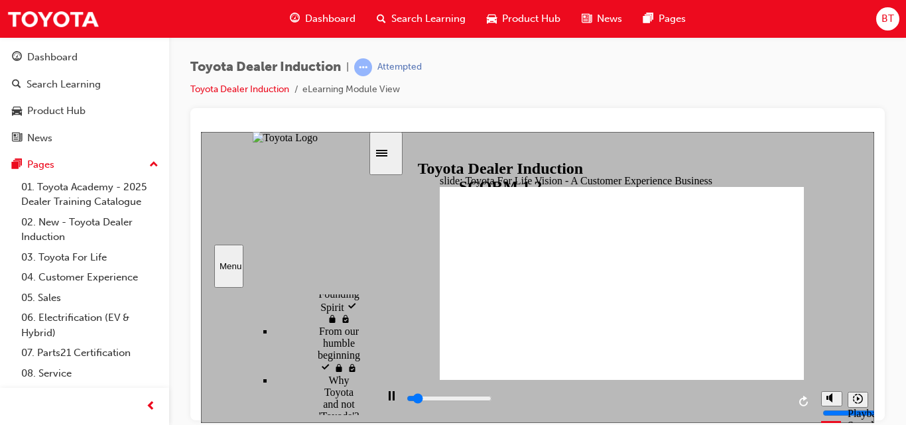
scroll to position [435, 7]
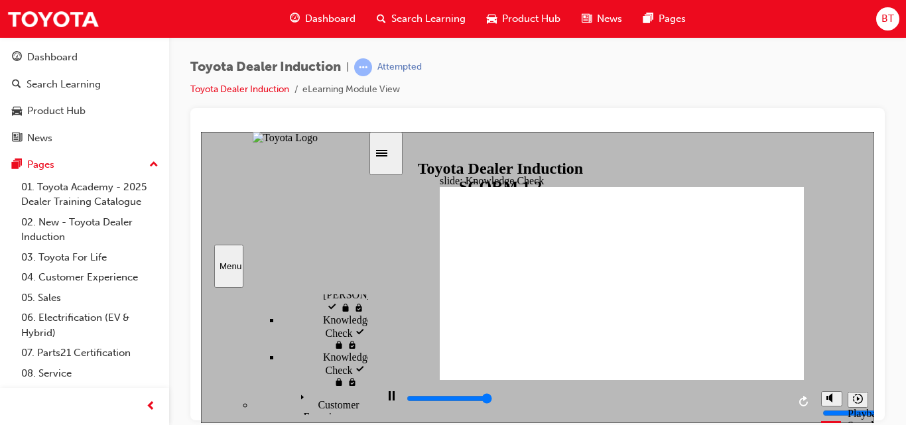
type input "5000"
radio input "false"
radio input "true"
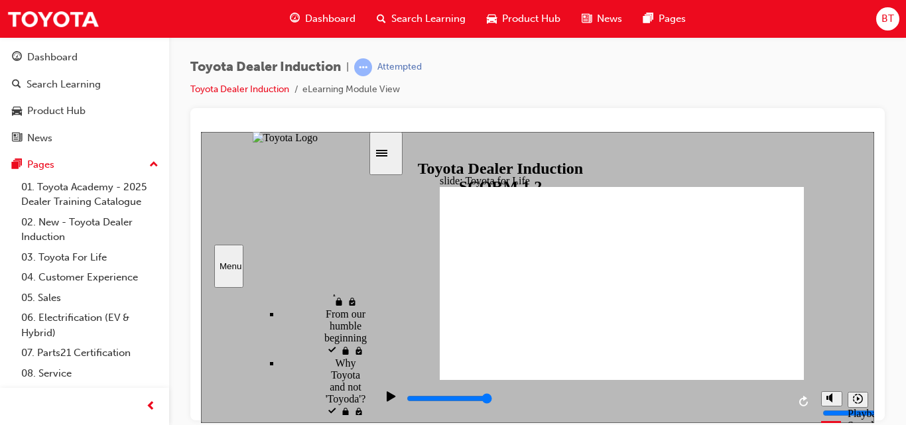
type input "5000"
radio input "true"
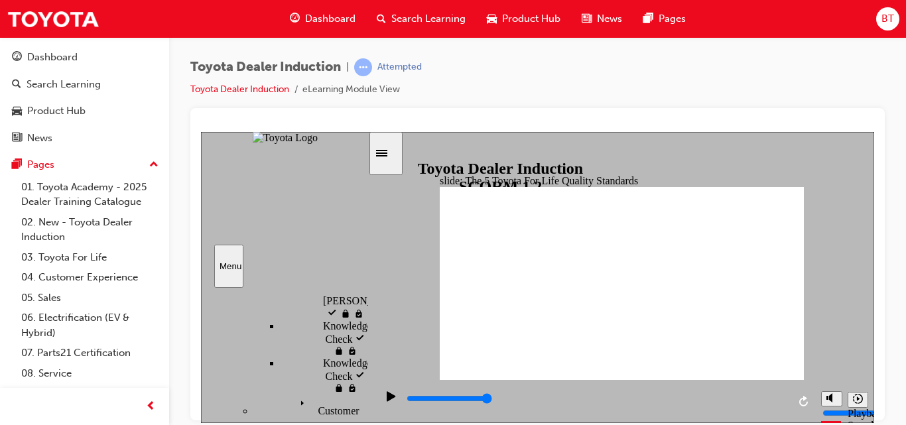
drag, startPoint x: 579, startPoint y: 222, endPoint x: 550, endPoint y: 226, distance: 30.1
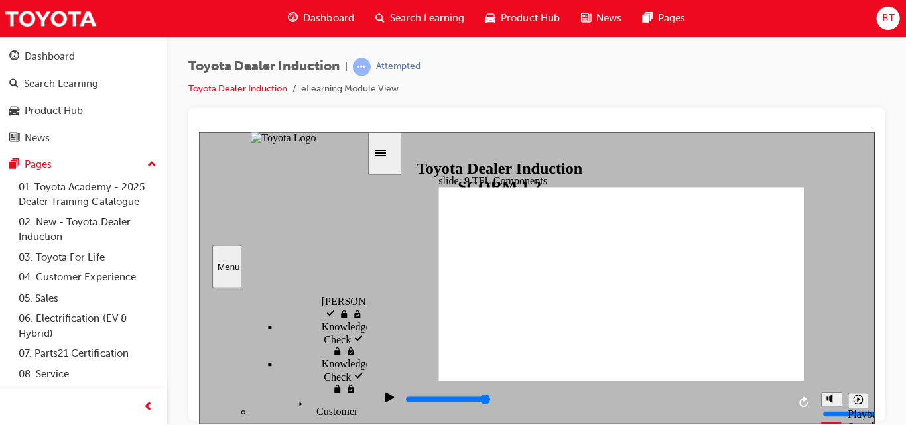
scroll to position [0, 0]
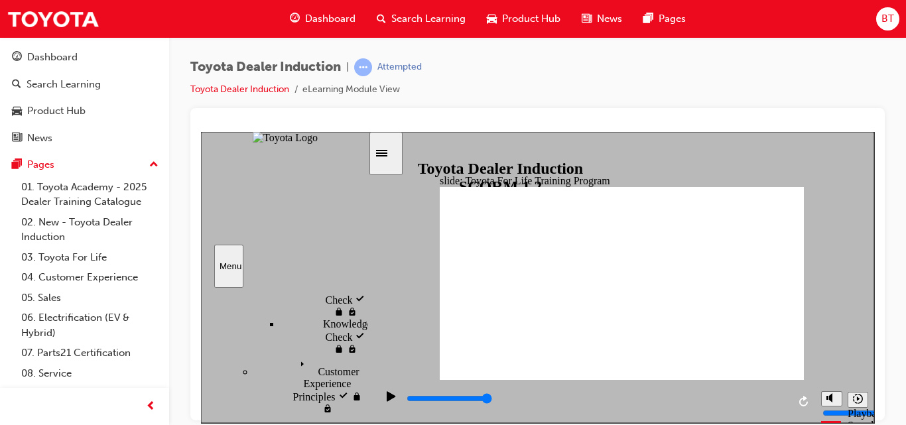
type input "10800"
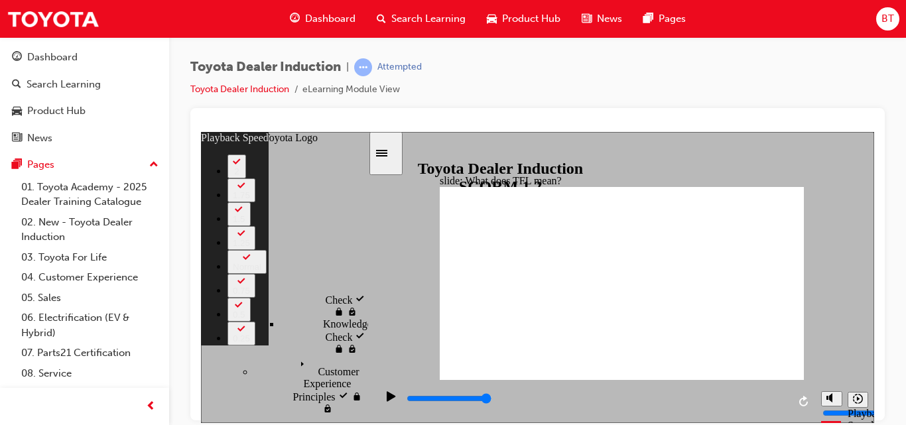
type input "139"
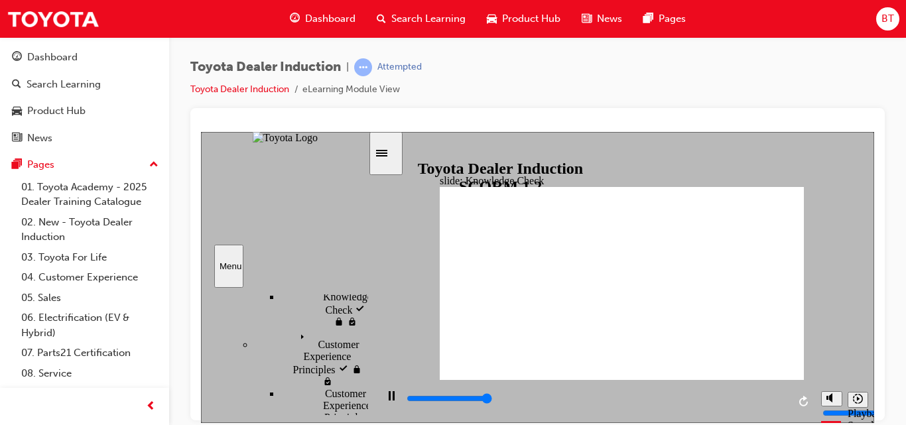
type input "5000"
drag, startPoint x: 576, startPoint y: 301, endPoint x: 570, endPoint y: 316, distance: 15.8
radio input "true"
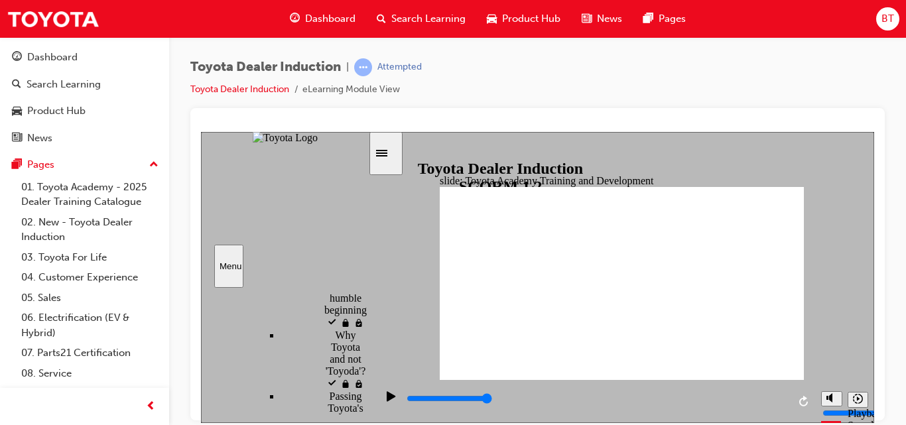
scroll to position [479, 0]
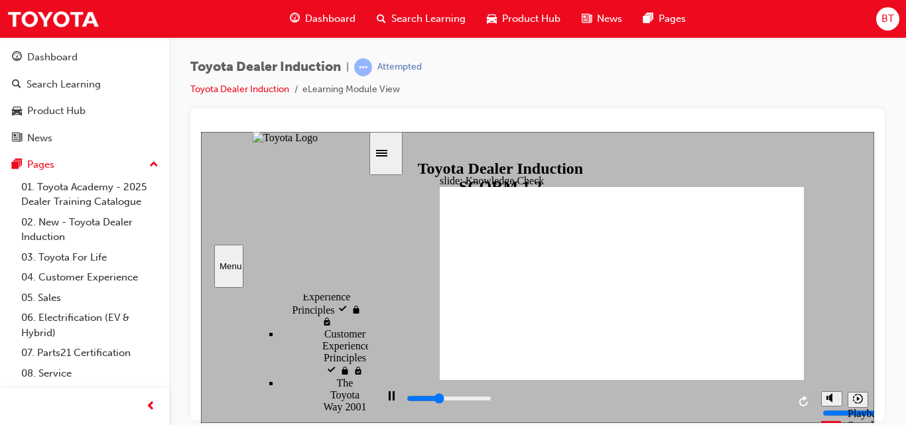
type input "1800"
radio input "true"
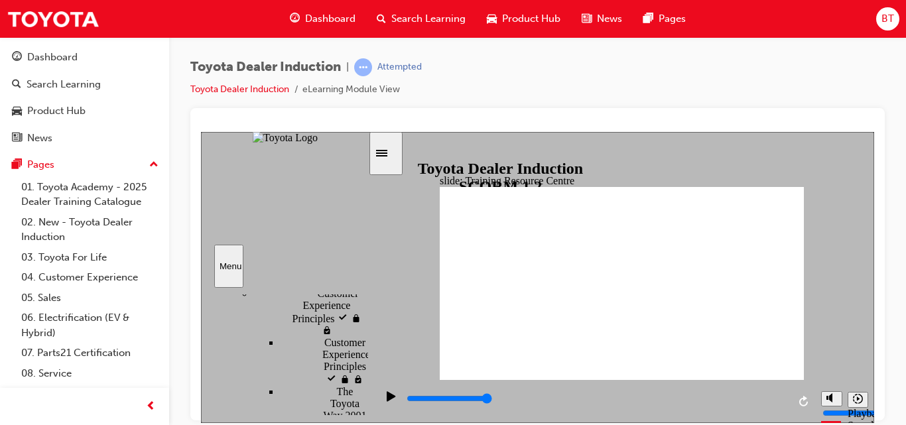
type input "5000"
radio input "true"
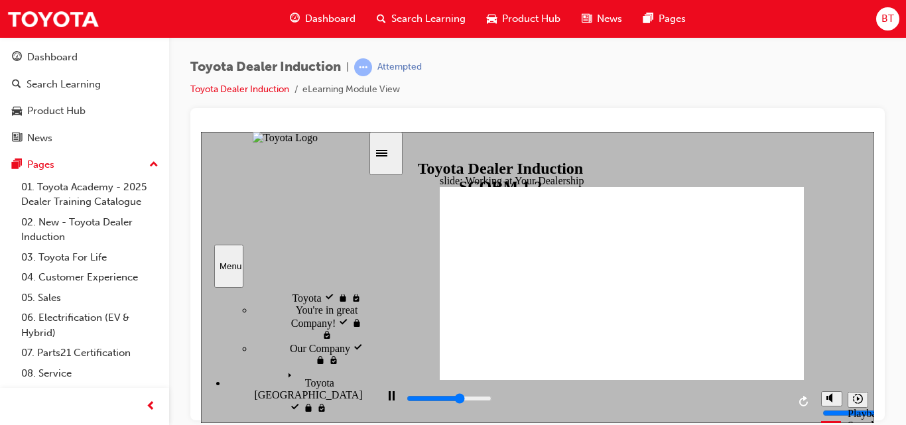
type input "4300"
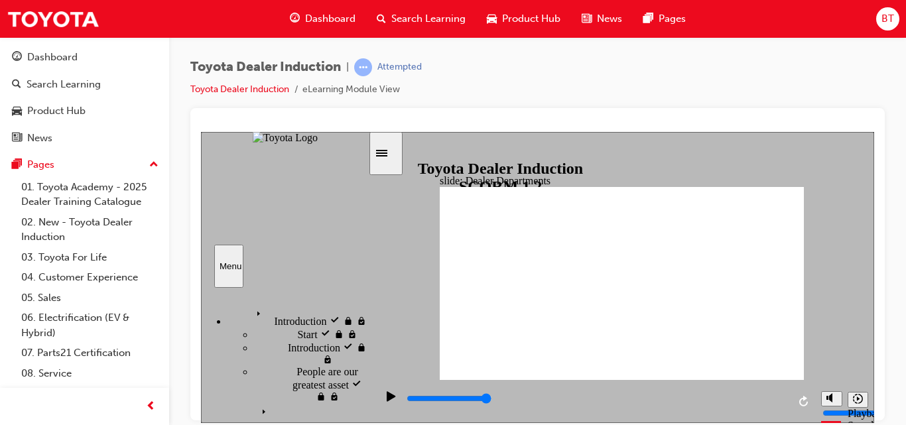
scroll to position [160, 1]
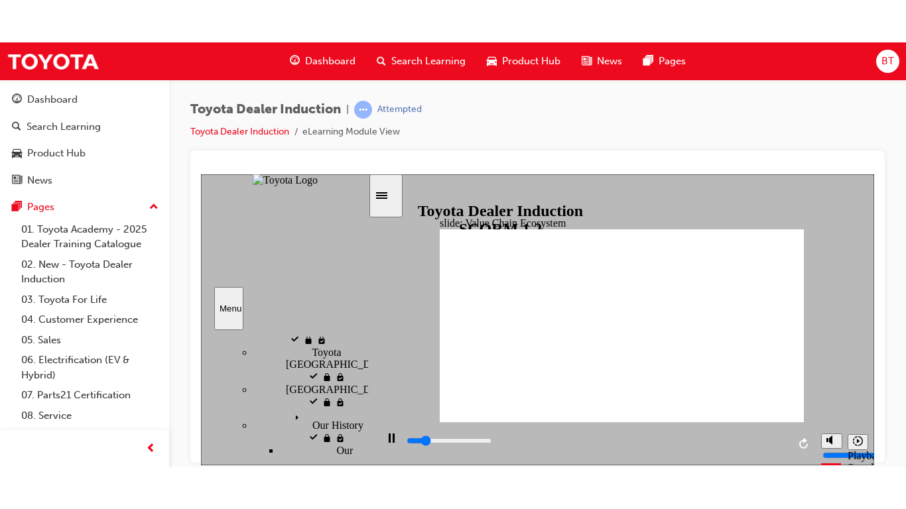
scroll to position [269, 1]
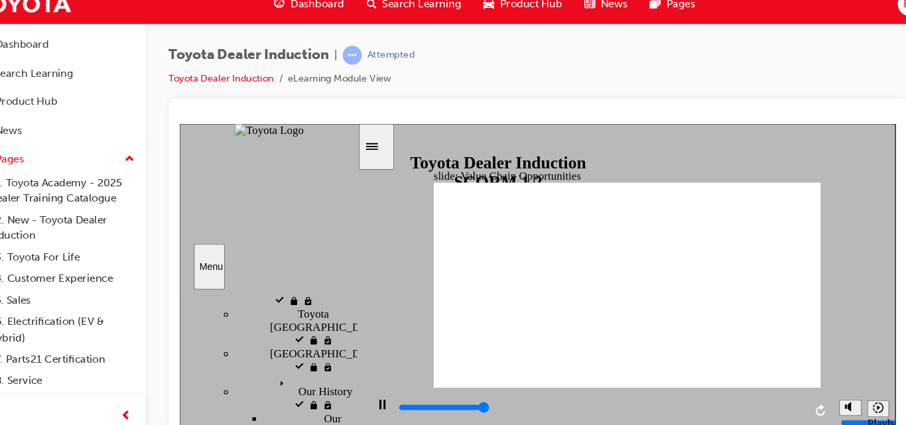
type input "11300"
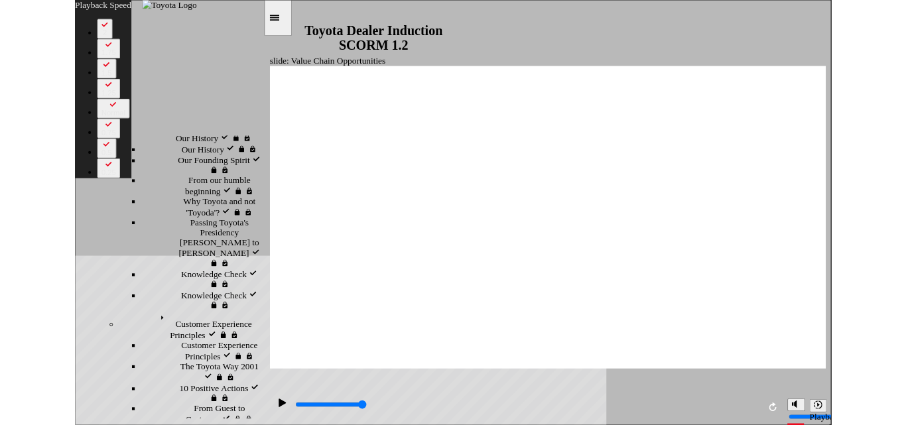
scroll to position [269, 0]
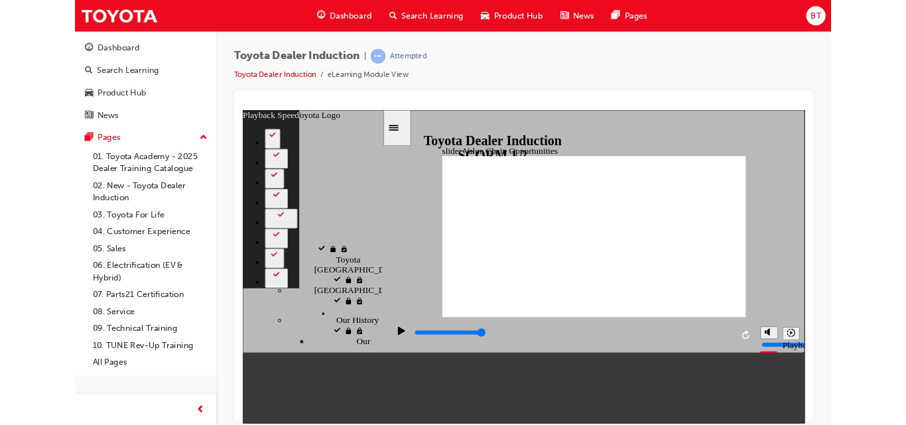
type input "64"
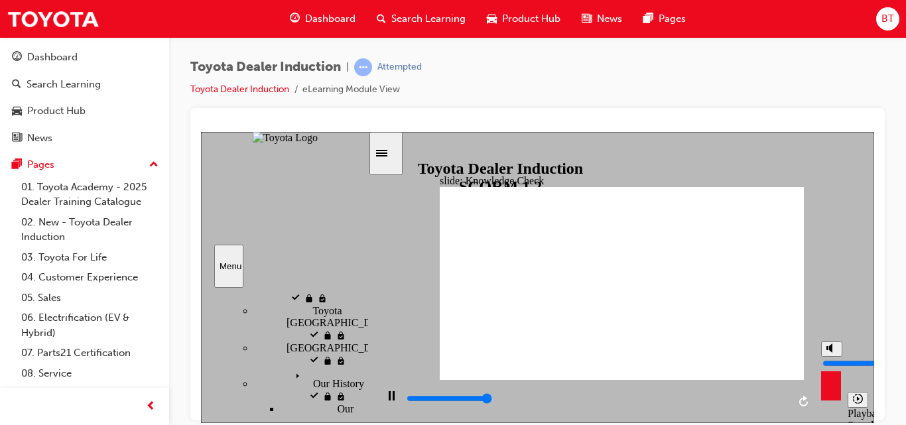
type input "5000"
radio input "true"
type input "5000"
radio input "true"
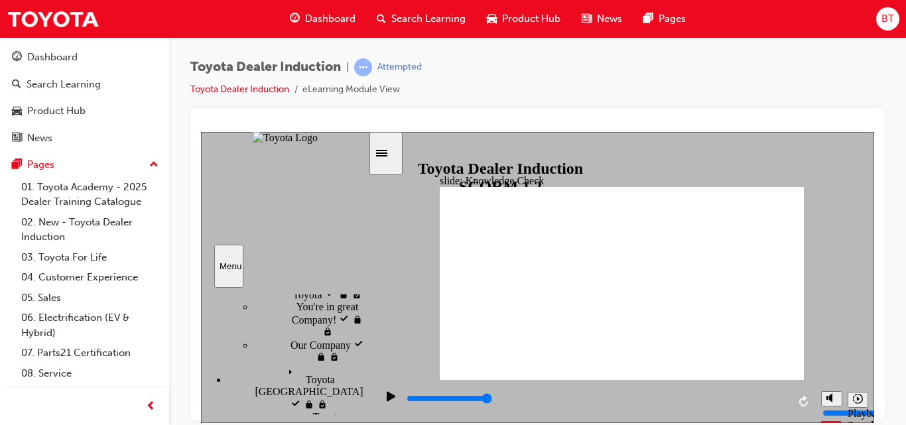
scroll to position [164, 0]
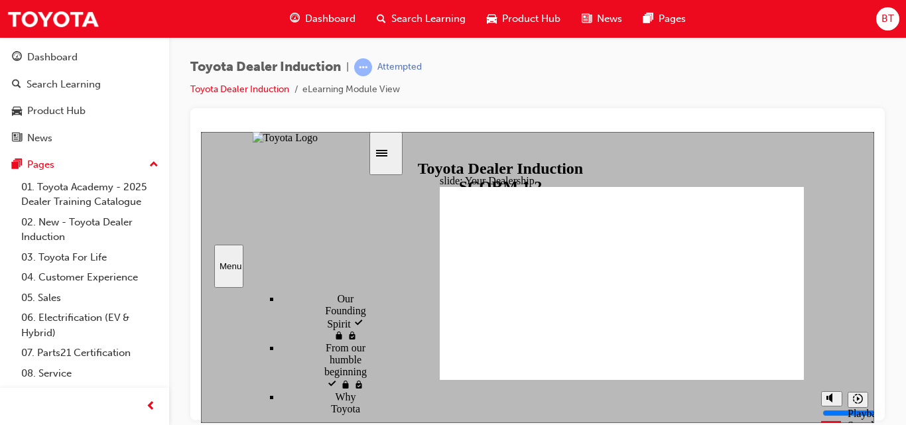
scroll to position [409, 0]
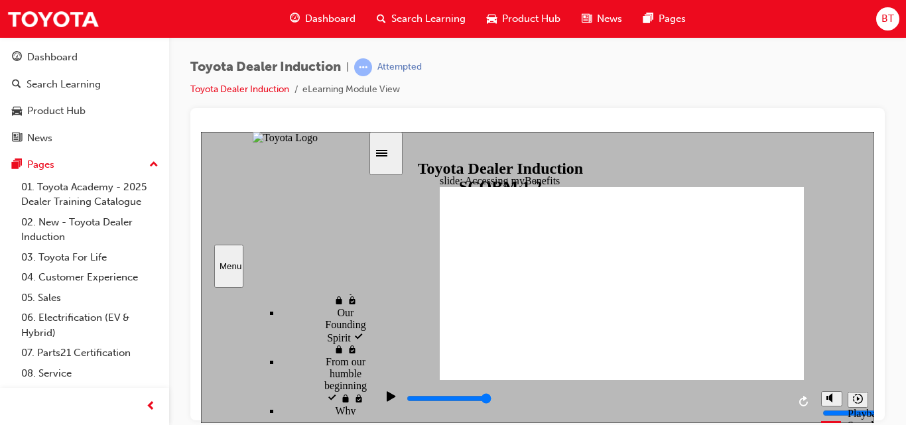
type input "2700"
type input "e"
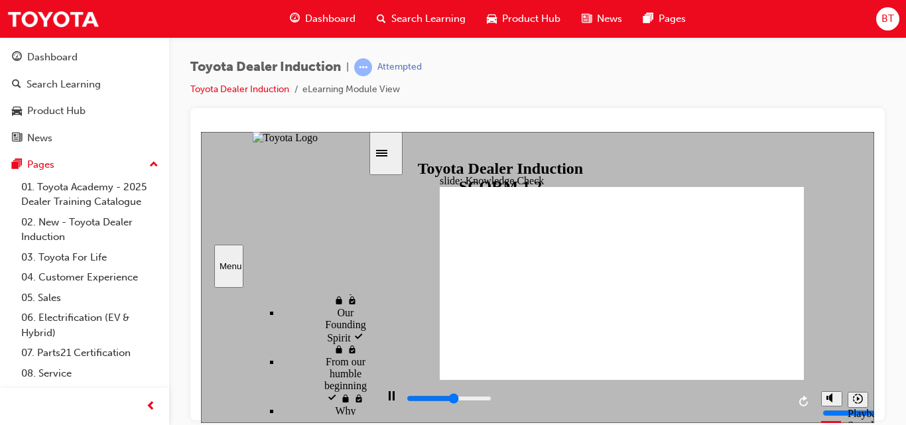
type input "2900"
type input "en"
type input "3300"
type input "eng"
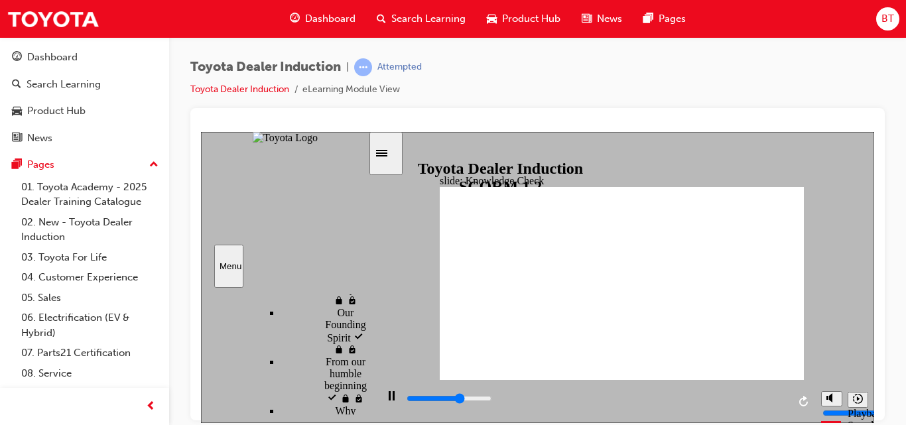
type input "eng"
type input "3400"
type input "enga"
type input "3600"
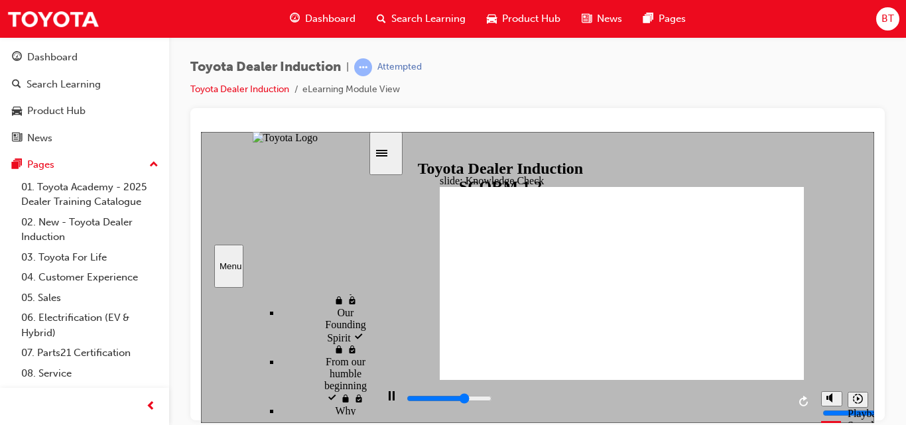
type input "engag"
type input "3700"
type input "engage"
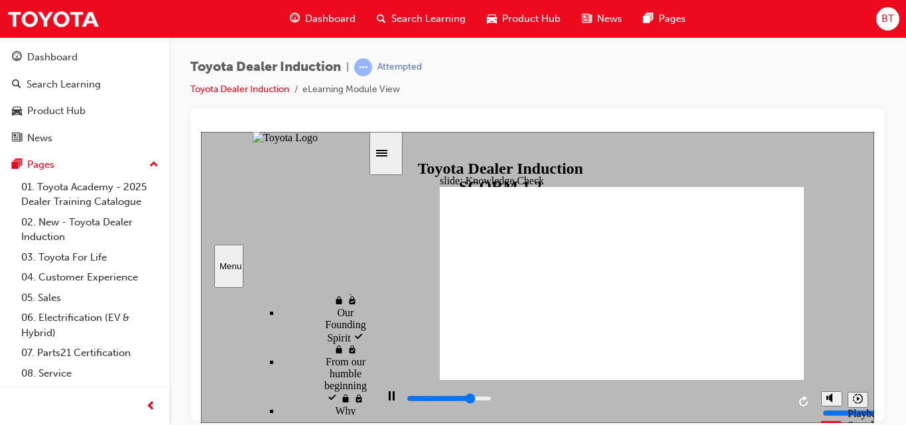
type input "3900"
type input "engage"
type input "4200"
type input "engage m"
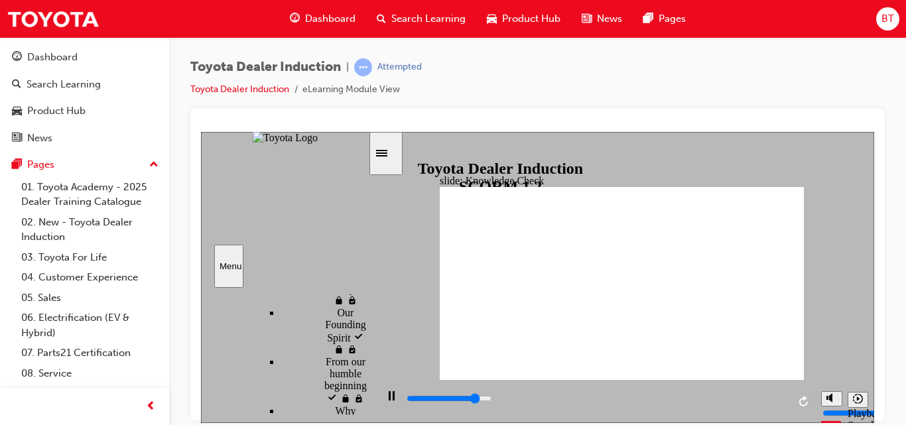
type input "engage m"
type input "4600"
type input "engage mo"
type input "4900"
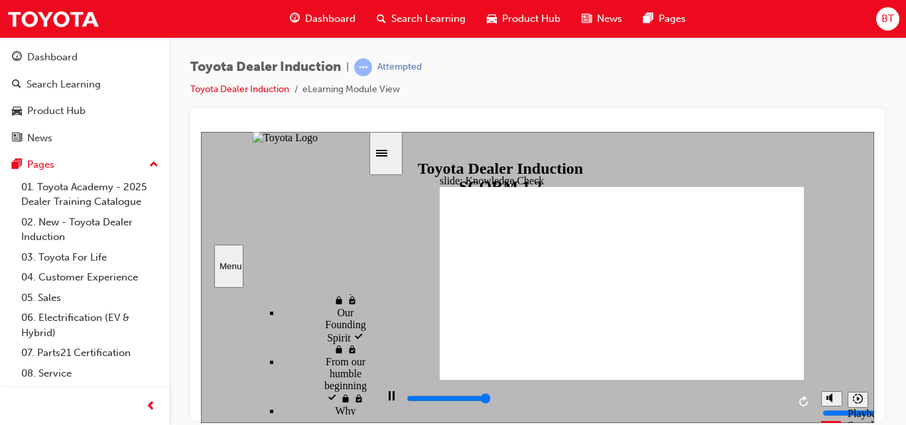
type input "engage mob"
type input "5000"
type input "engage mobi"
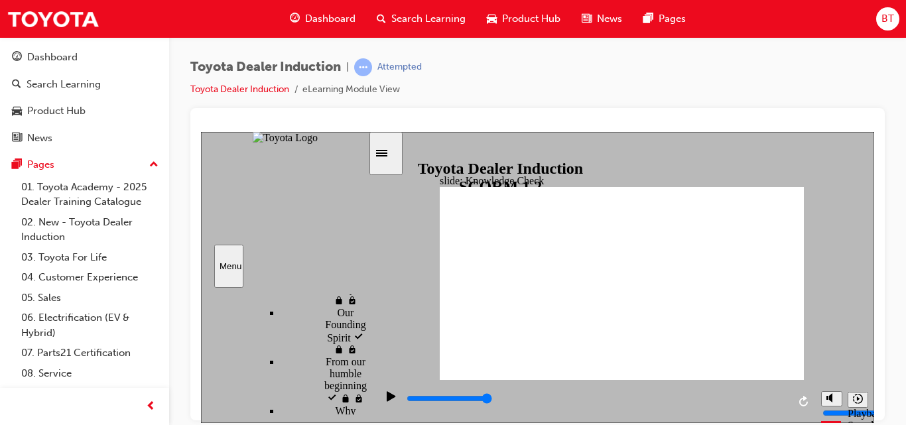
type input "engage mobil"
type input "engage mobile"
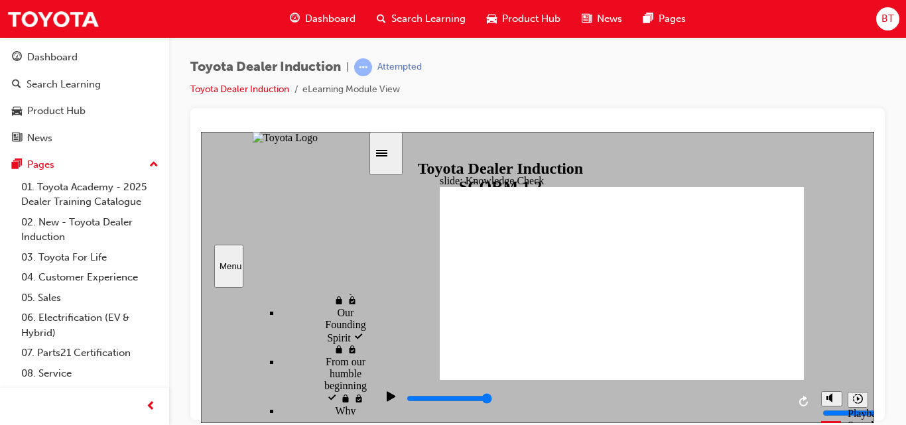
type input "engage mobile"
type input "engage mobile a"
type input "engage mobile ap"
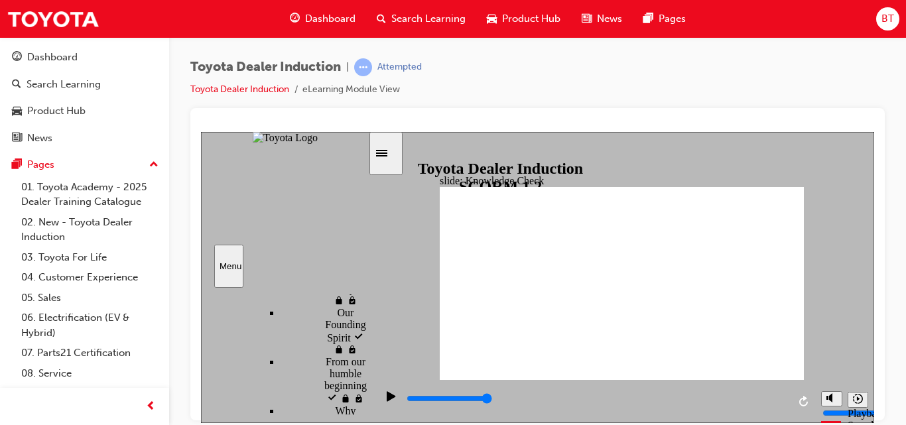
type input "engage mobile app"
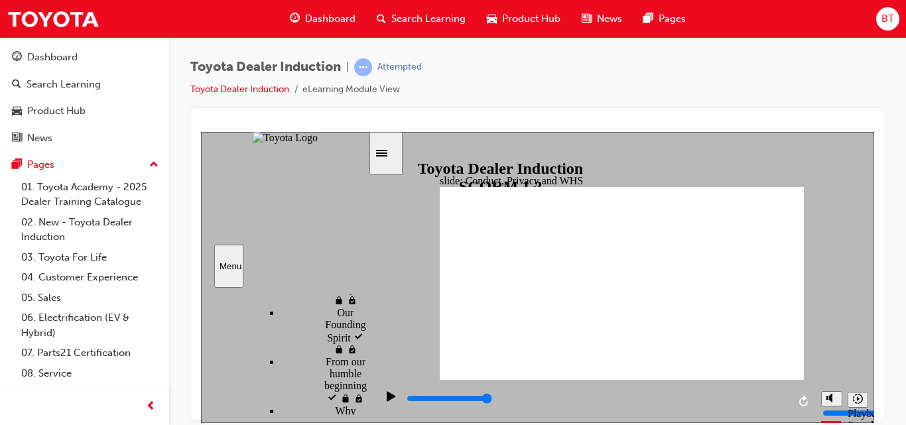
scroll to position [402, 0]
type input "800"
type input "engage mobile app"
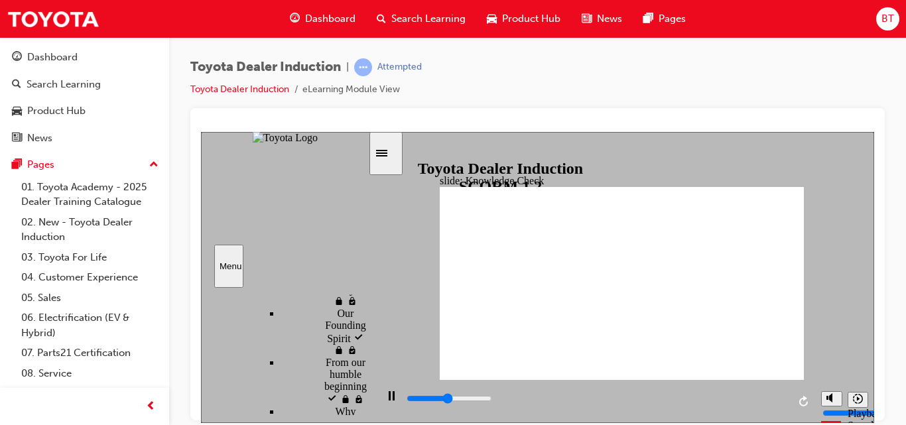
type input "2500"
type input "engage mobile ap"
type input "3000"
type input "engage mobile a"
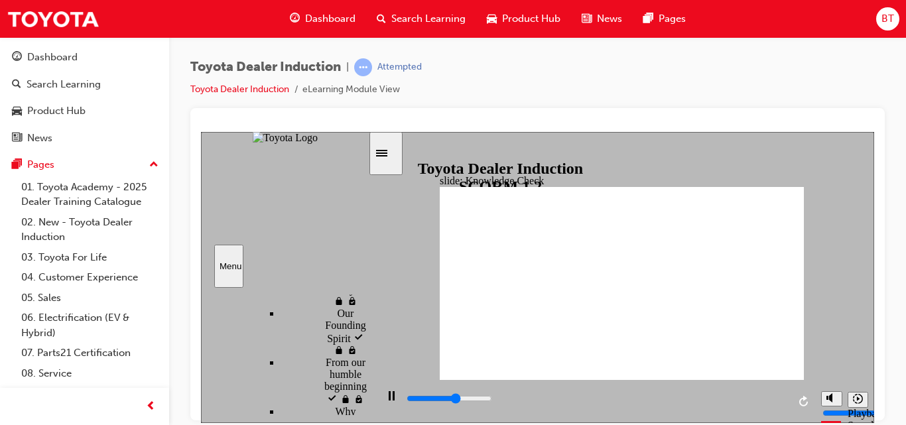
type input "engage mobile a"
type input "3000"
type input "engage mobile"
type input "3000"
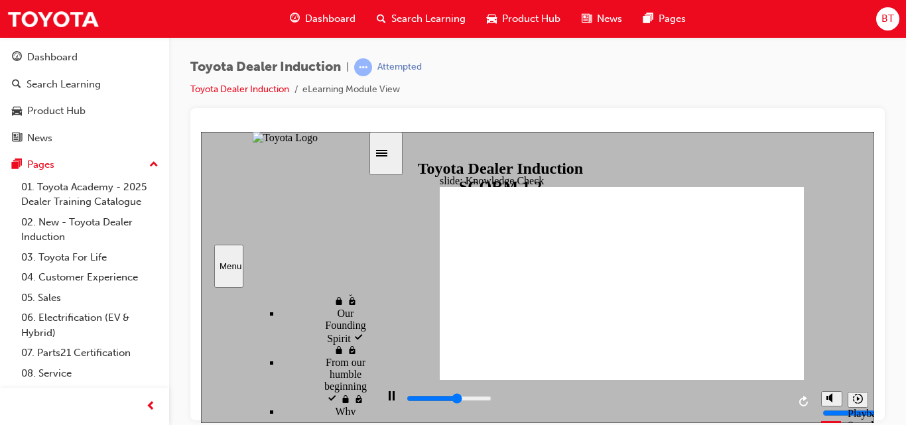
type input "engage mobile"
type input "3100"
type input "engage mobil"
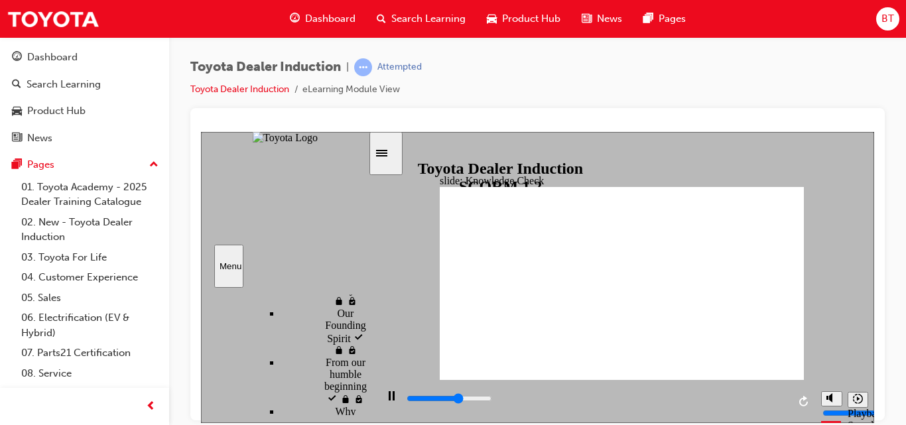
type input "3100"
type input "engage mobi"
type input "3200"
type input "engage mob"
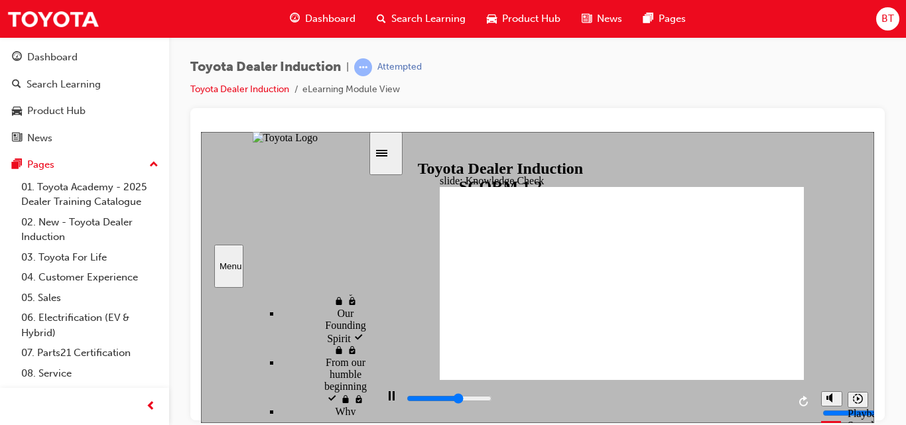
type input "engage mob"
type input "3200"
type input "engage mo"
type input "3200"
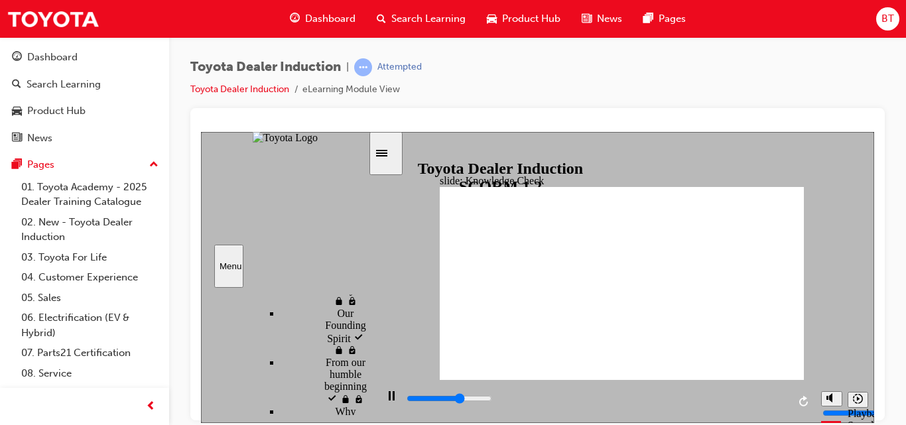
type input "engage m"
type input "3300"
type input "engage"
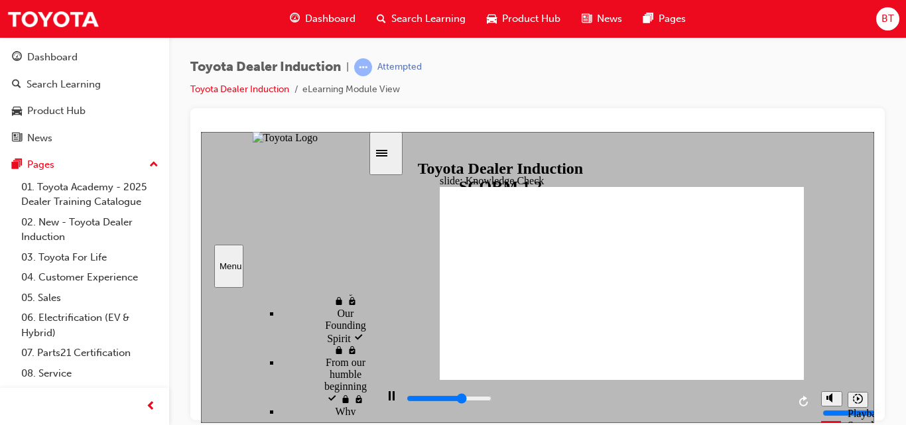
type input "3300"
type input "engage"
type input "3400"
type input "engag"
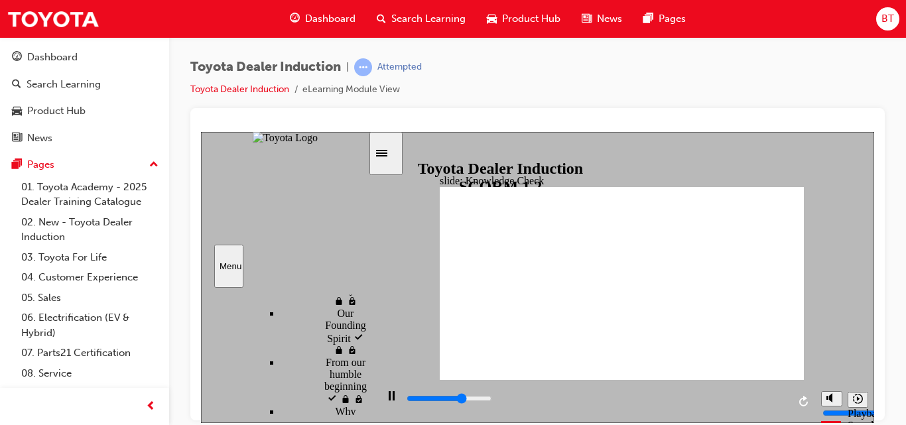
type input "engag"
type input "3400"
type input "enga"
type input "3400"
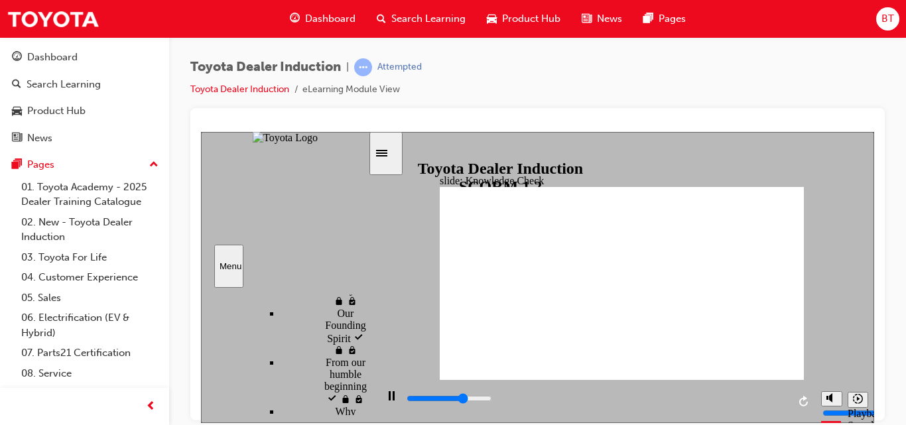
type input "eng"
type input "3500"
type input "en"
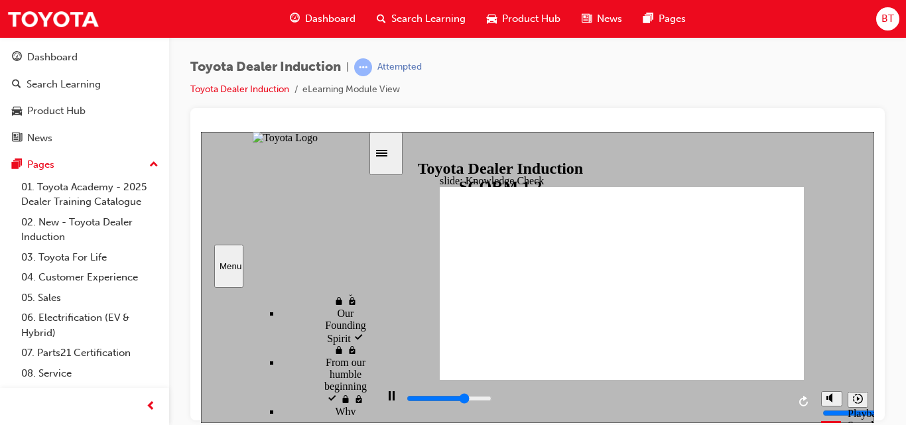
type input "3500"
type input "e"
type input "3600"
type input "4400"
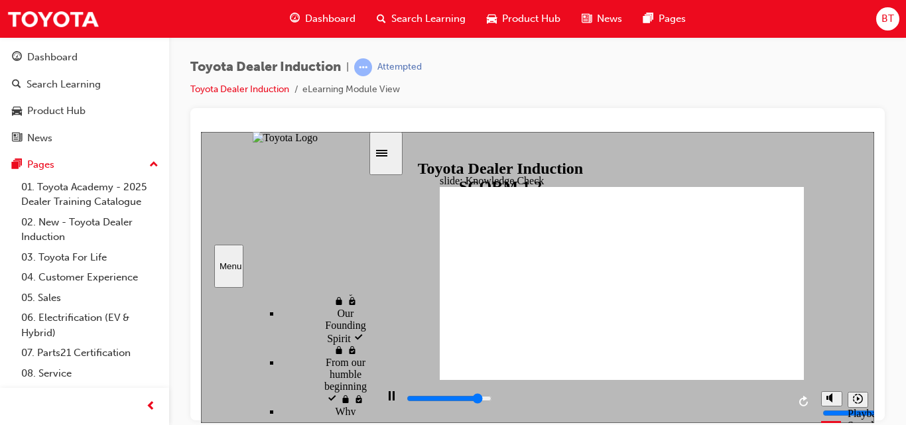
type input "t"
type input "4600"
type input "to"
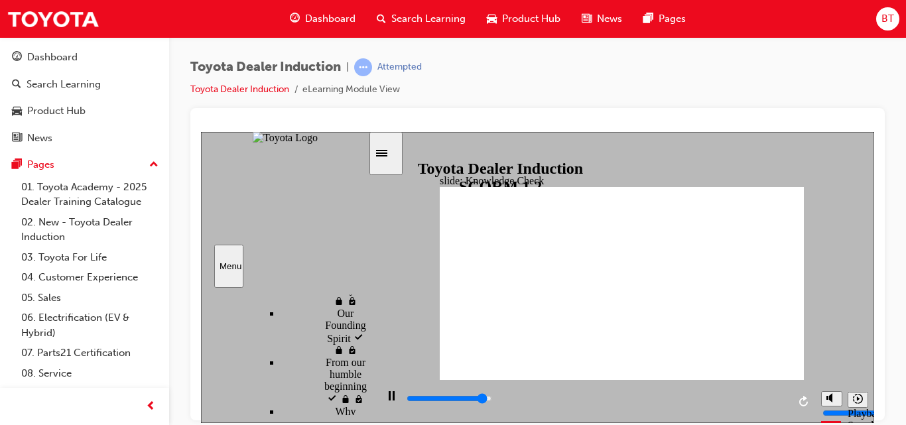
type input "4700"
type input "toy"
type input "4800"
type input "toy"
type input "4900"
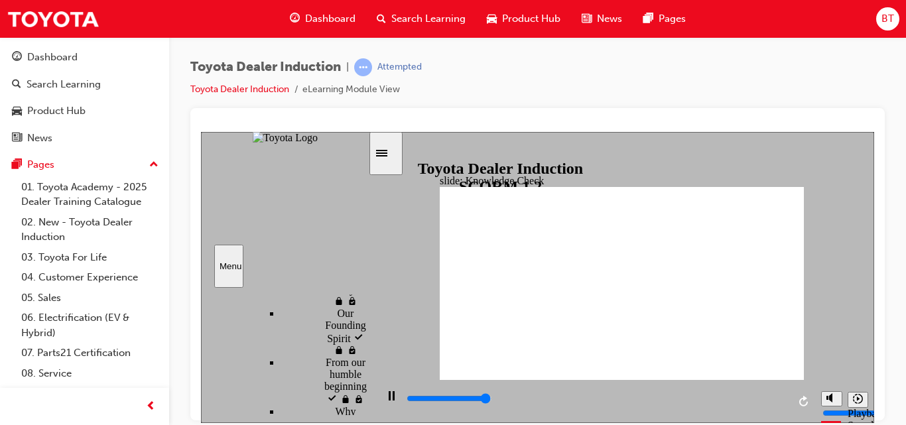
type input "toyo"
type input "5000"
type input "toyot"
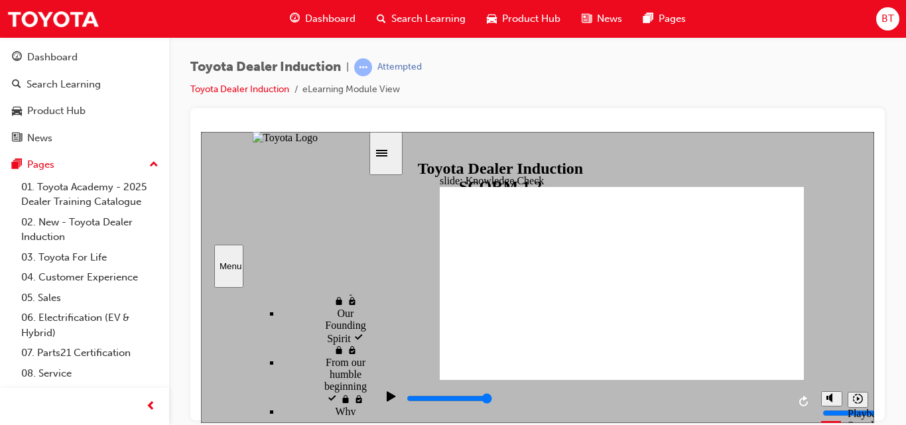
type input "toyota"
type input "toyota e"
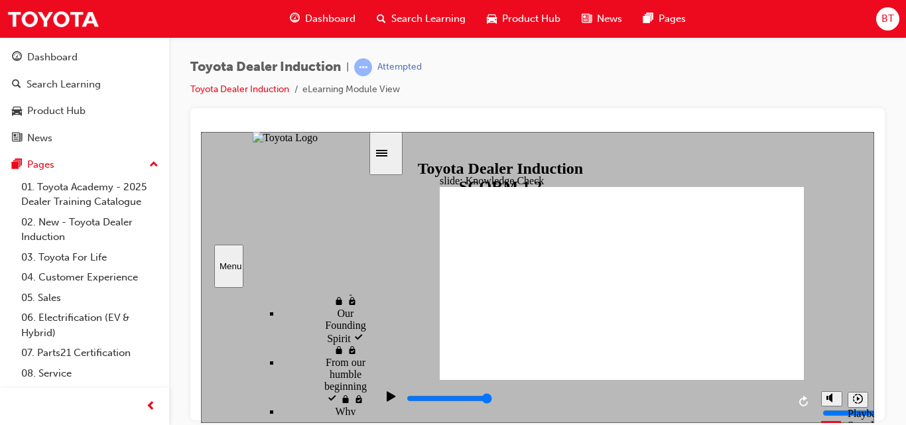
type input "toyota e"
type input "toyota en"
type input "toyota eng"
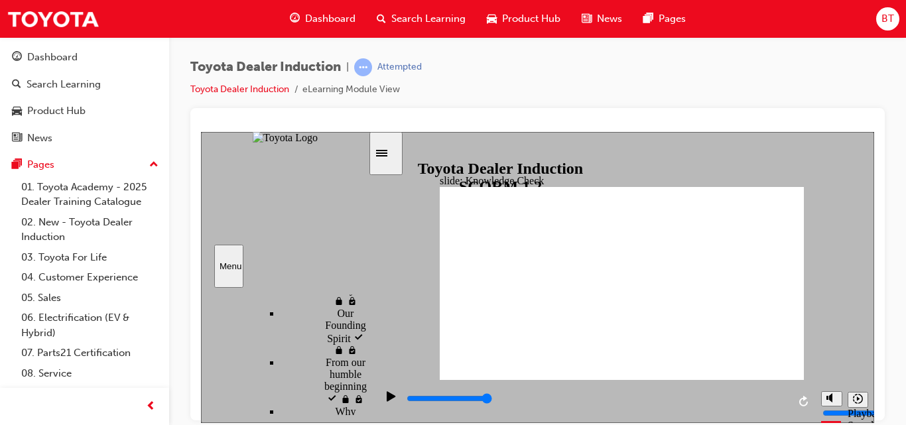
type input "toyota enga"
type input "toyota engag"
type input "toyota engage"
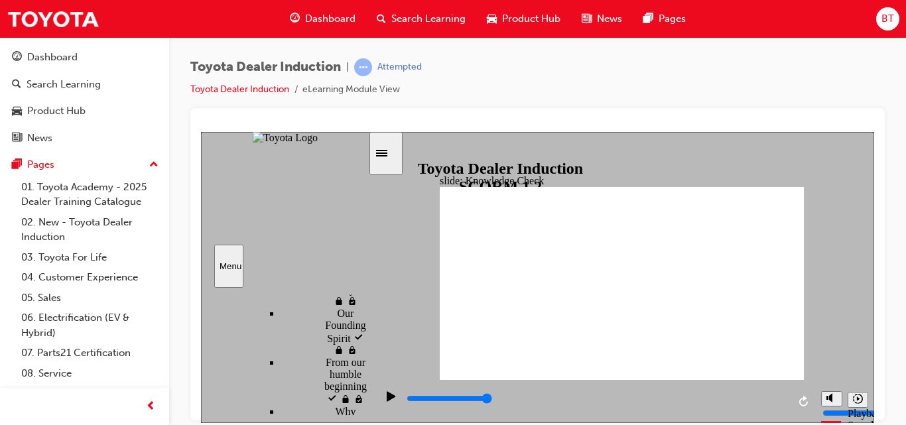
type input "toyota engage"
type input "toyota engage a"
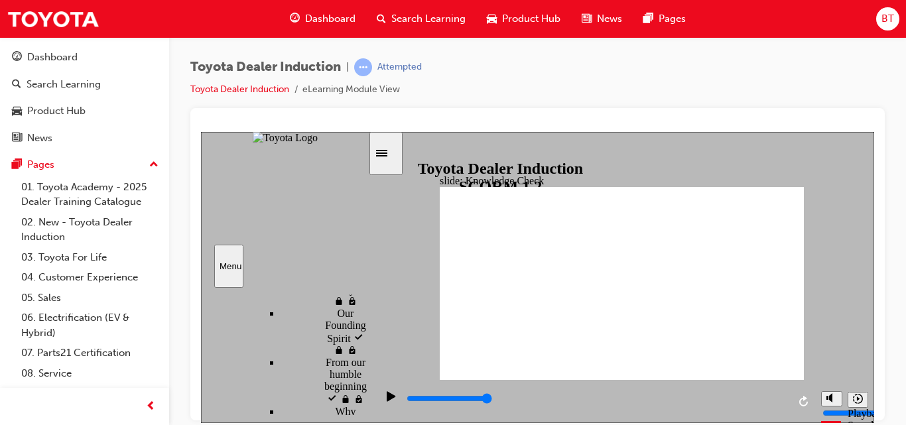
type input "toyota engage ap"
type input "toyota engage app"
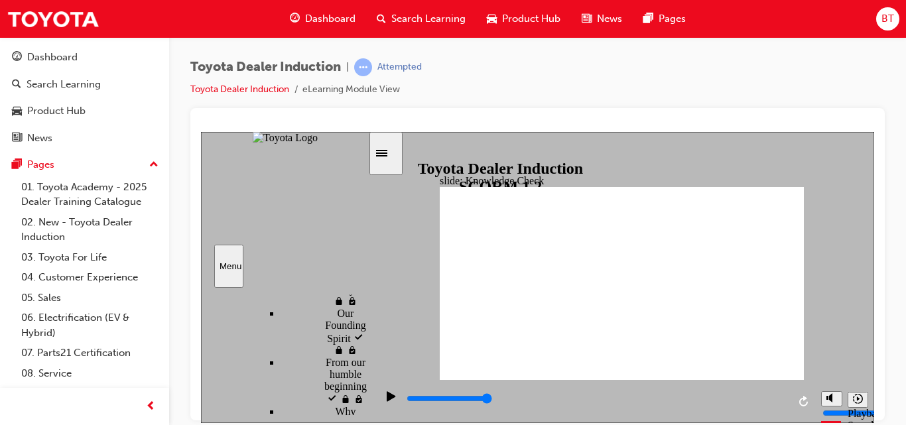
type input "toyota engage app"
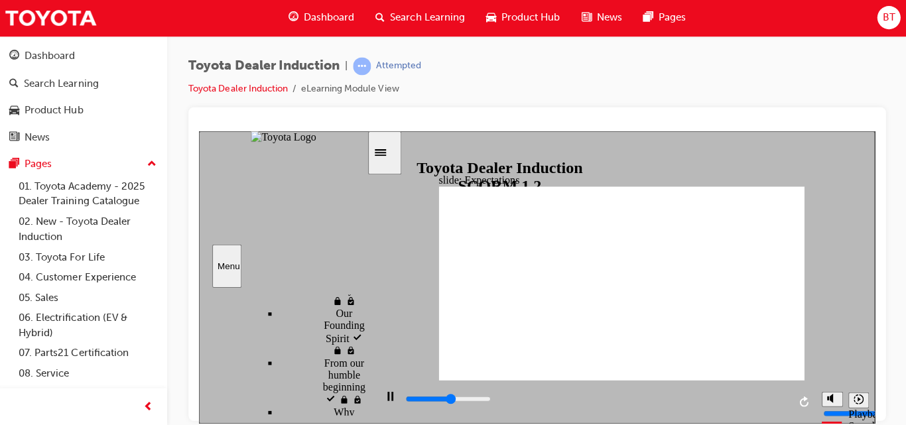
scroll to position [0, 0]
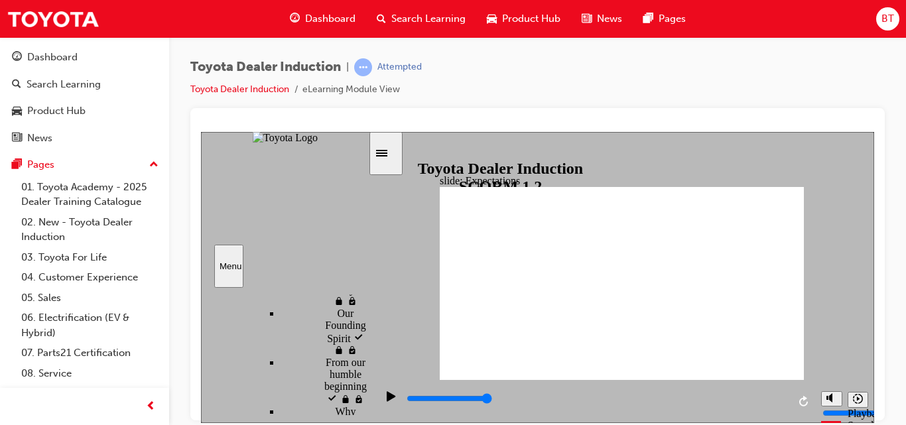
type input "8400"
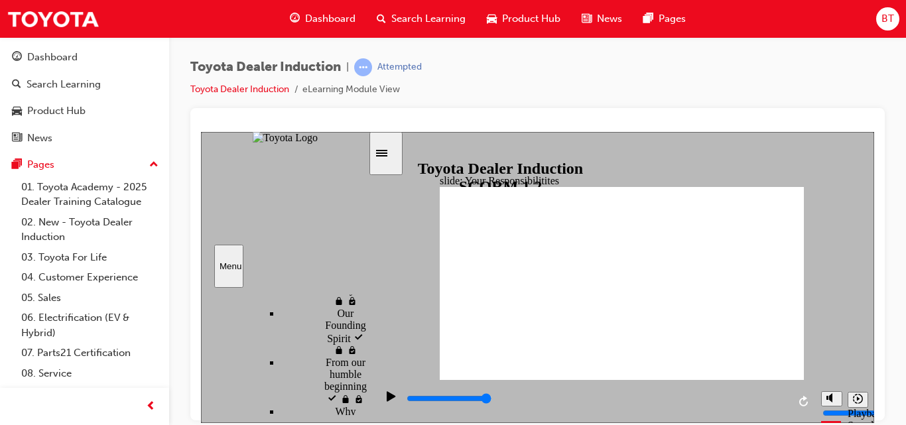
checkbox input "true"
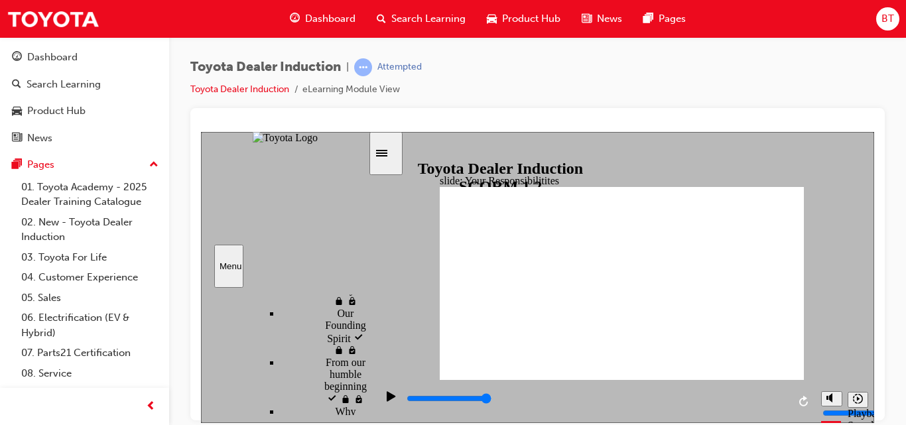
checkbox input "true"
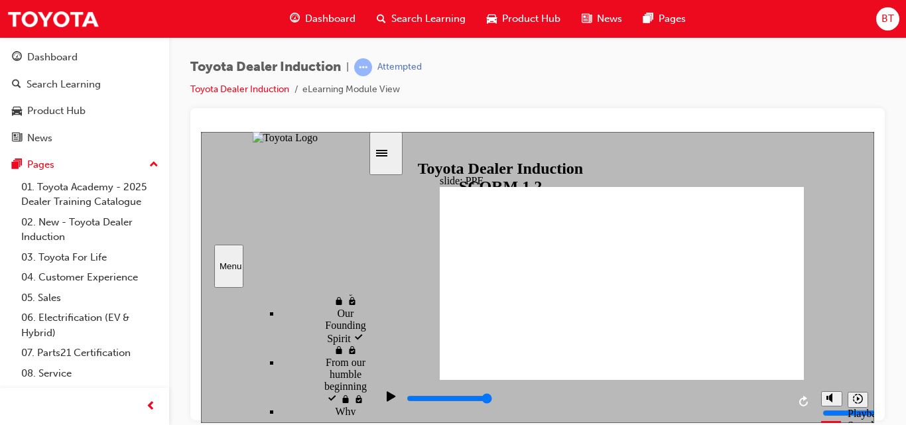
type input "5000"
checkbox input "true"
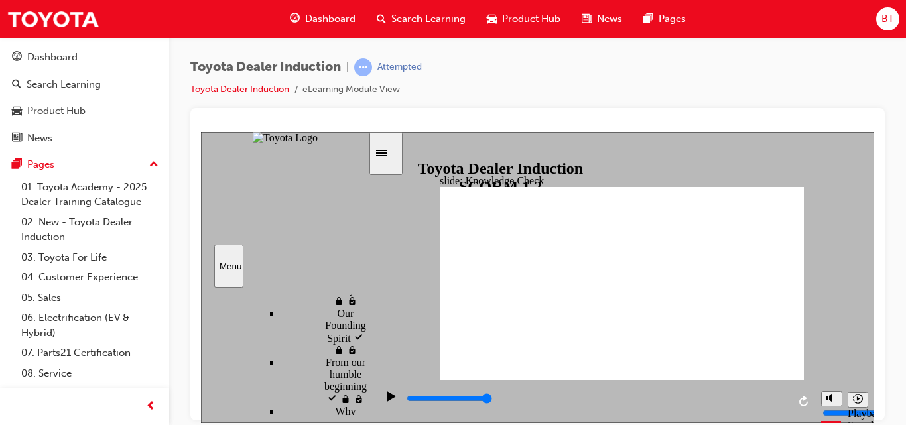
type input "5000"
radio input "true"
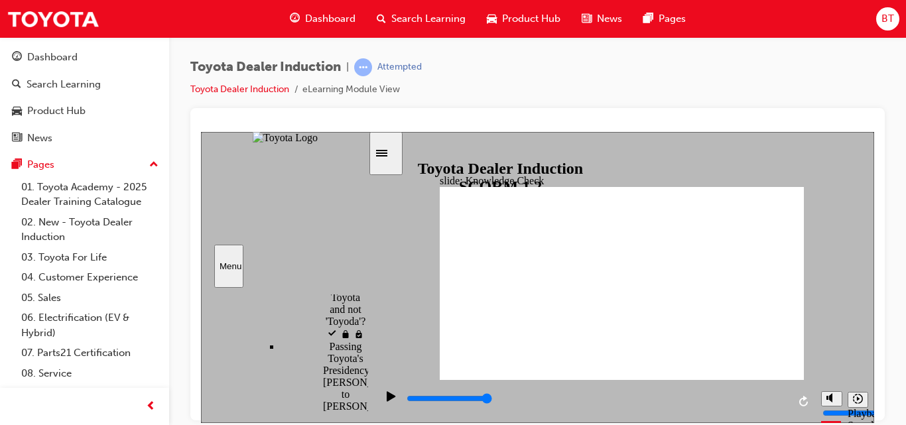
type input "5000"
checkbox input "true"
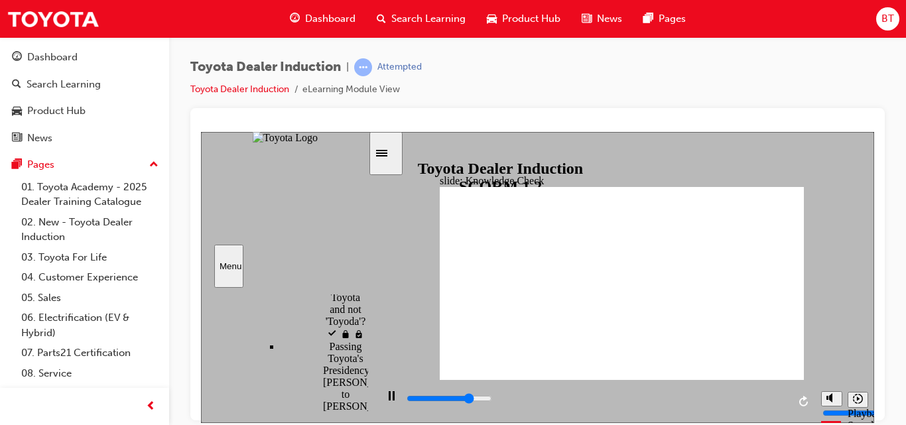
type input "3800"
checkbox input "true"
type input "4900"
checkbox input "true"
type input "5000"
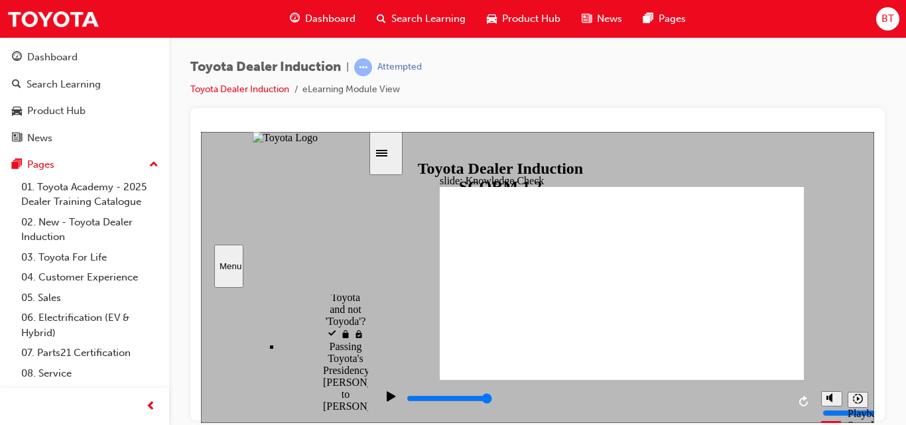
checkbox input "true"
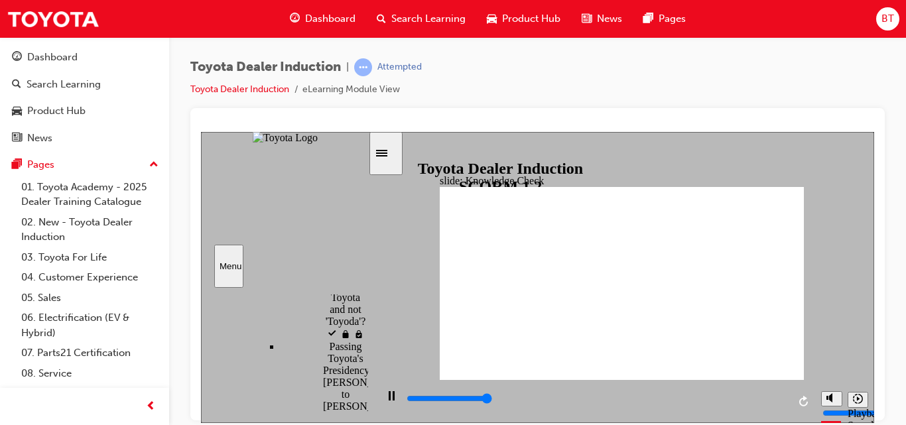
type input "5000"
checkbox input "true"
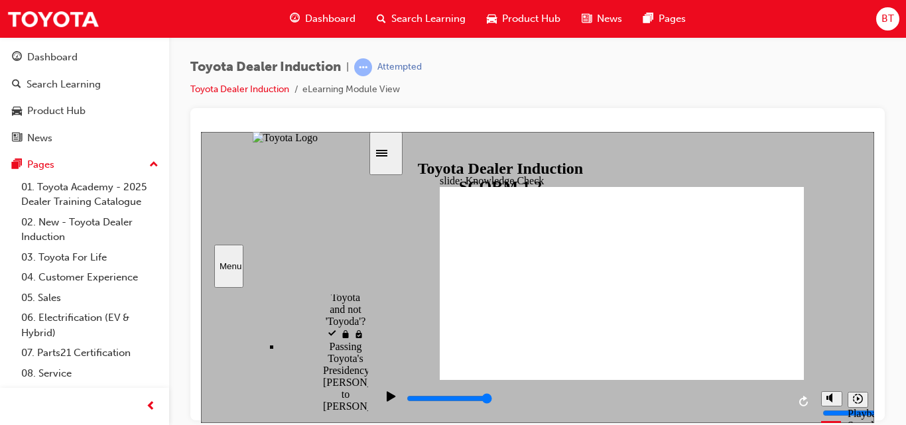
checkbox input "true"
type input "1500"
radio input "true"
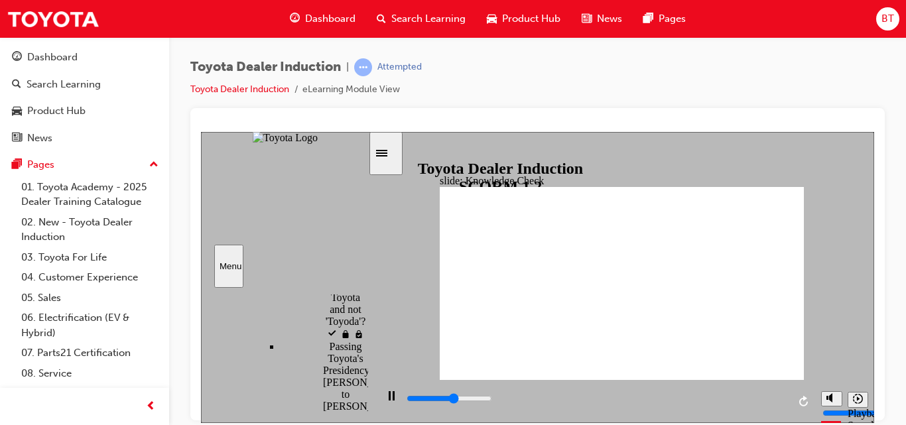
type input "4200"
checkbox input "true"
type input "5000"
checkbox input "true"
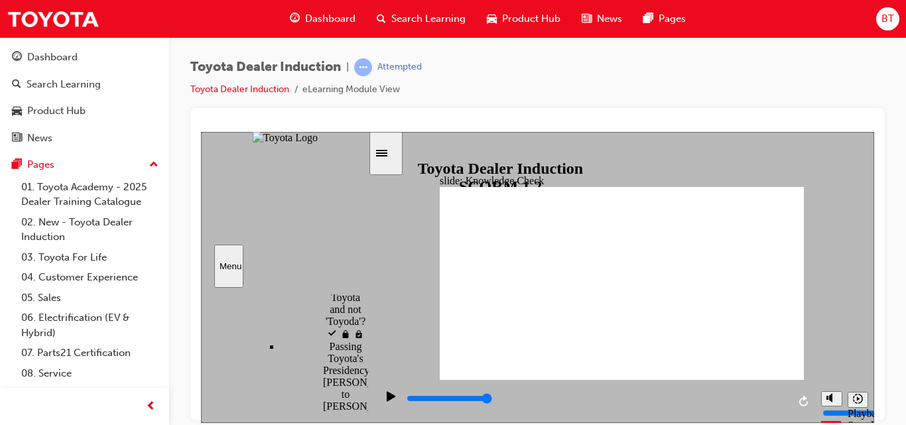
checkbox input "true"
type input "5000"
checkbox input "true"
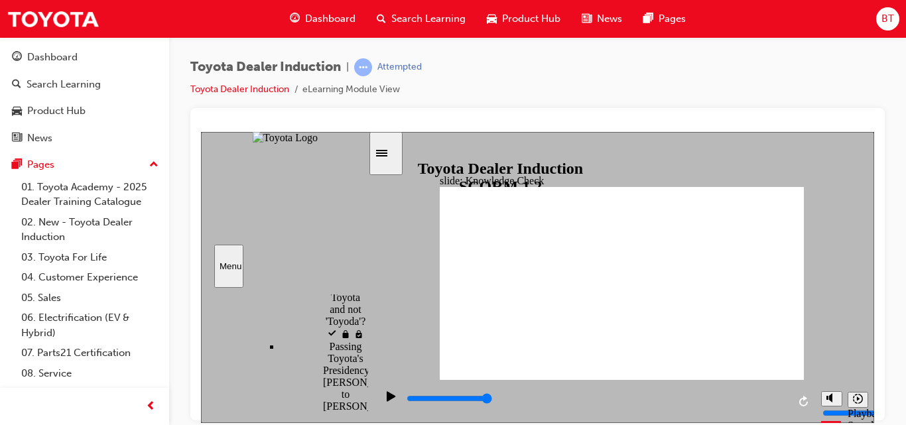
checkbox input "true"
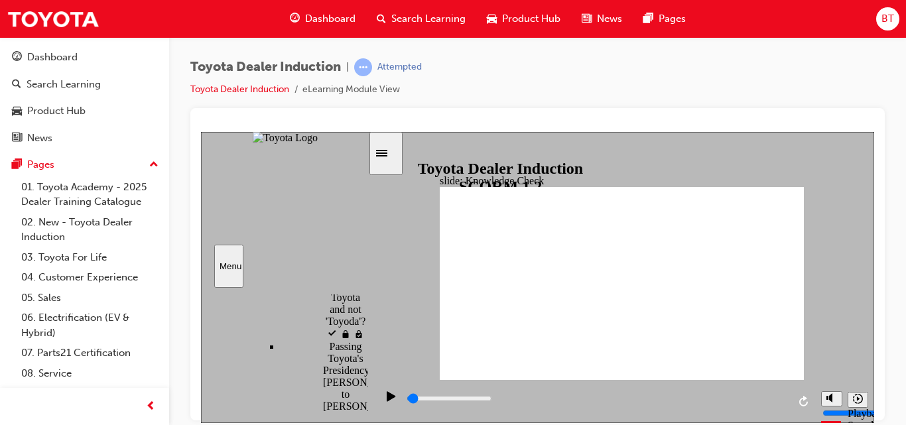
scroll to position [139, 0]
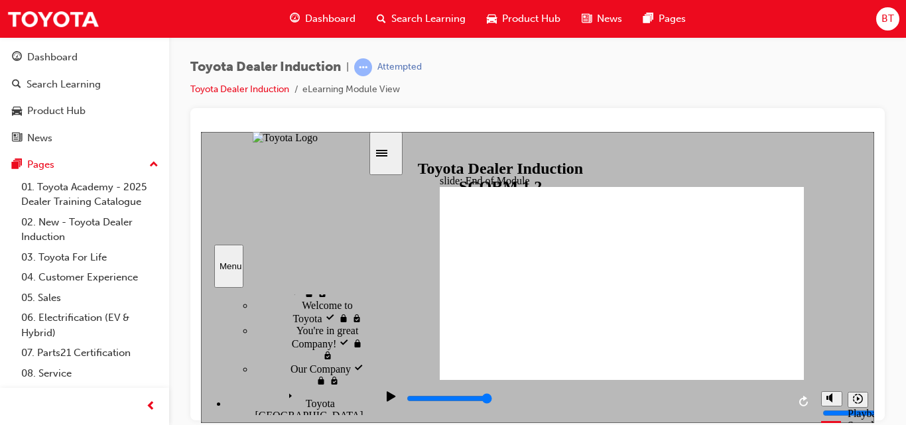
type input "9900"
click at [327, 19] on span "Dashboard" at bounding box center [330, 18] width 50 height 15
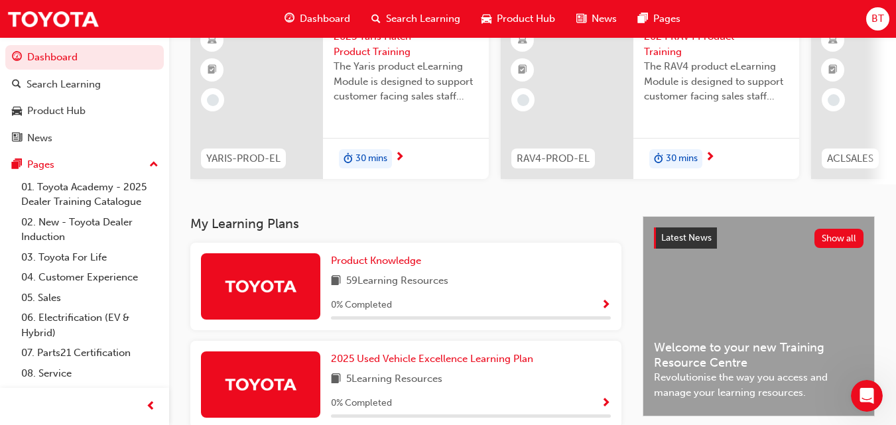
scroll to position [158, 0]
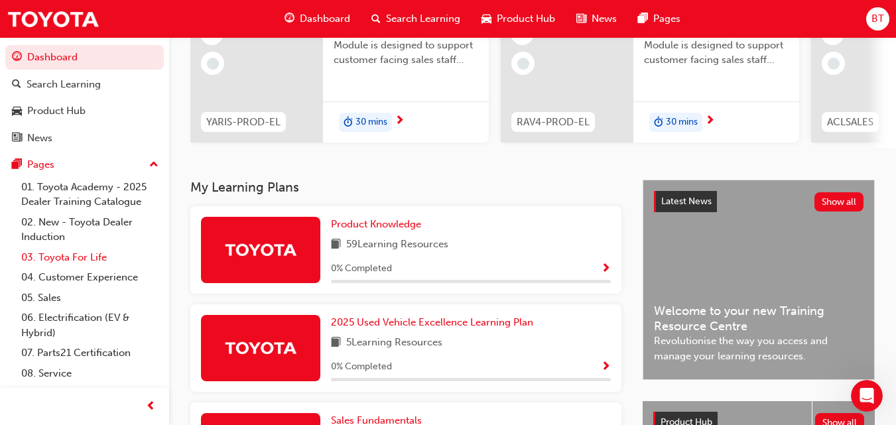
click at [60, 258] on link "03. Toyota For Life" at bounding box center [90, 257] width 148 height 21
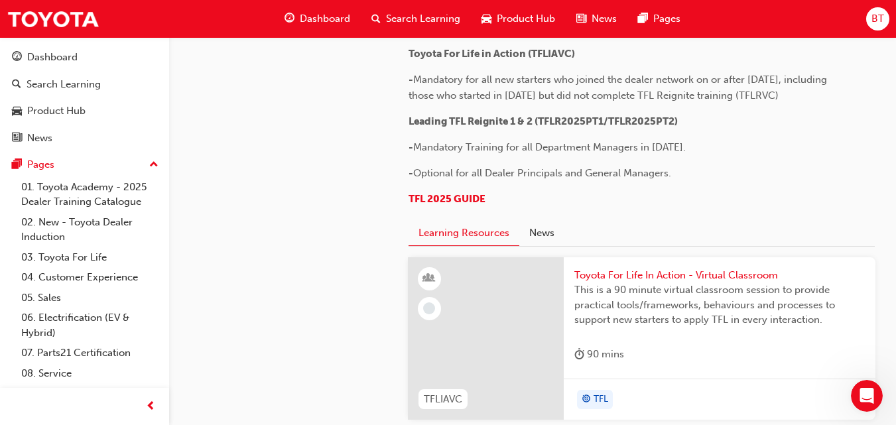
scroll to position [628, 0]
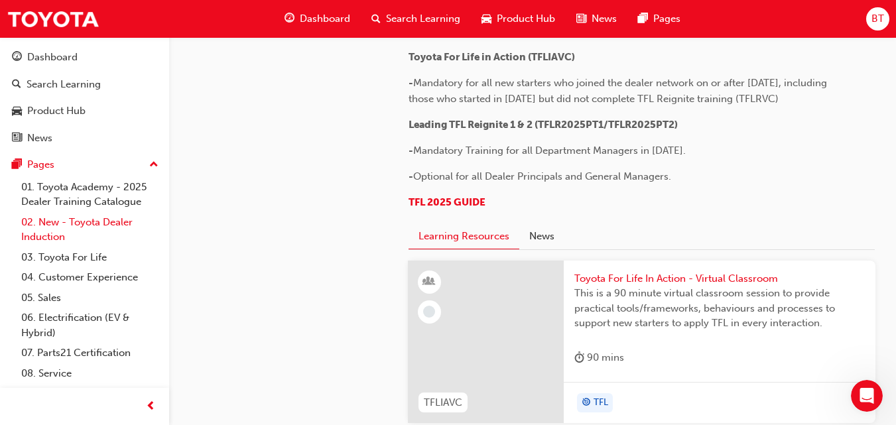
click at [96, 225] on link "02. New - Toyota Dealer Induction" at bounding box center [90, 229] width 148 height 35
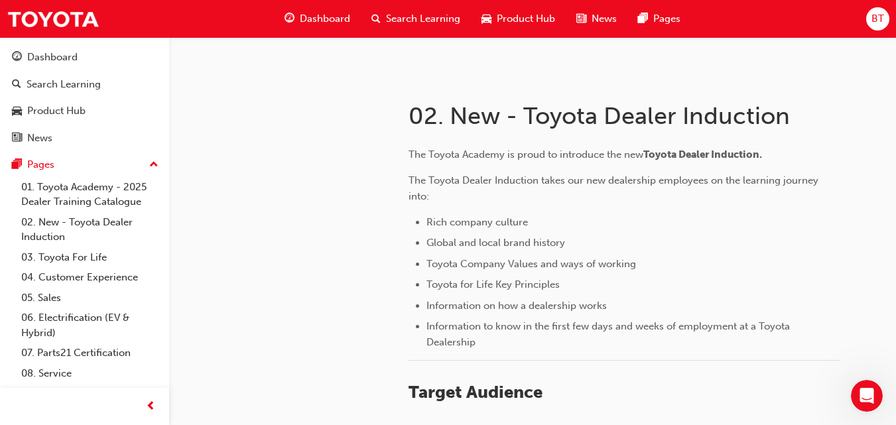
scroll to position [194, 0]
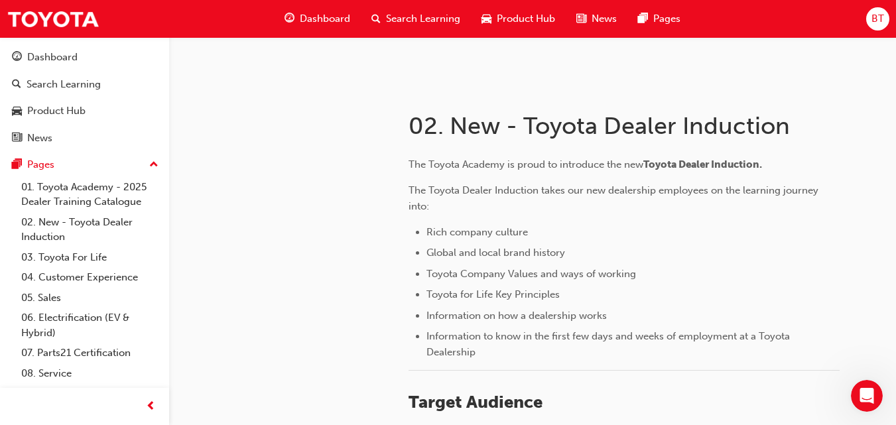
click at [528, 229] on span "Rich company culture" at bounding box center [478, 232] width 104 height 12
drag, startPoint x: 534, startPoint y: 228, endPoint x: 465, endPoint y: 235, distance: 69.9
click at [465, 235] on li "Rich company culture" at bounding box center [632, 232] width 413 height 16
click at [465, 235] on span "Rich company culture" at bounding box center [476, 232] width 101 height 12
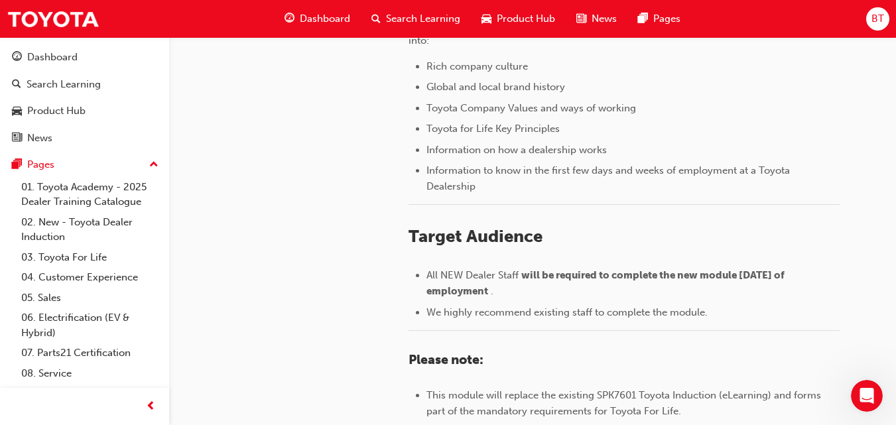
scroll to position [373, 0]
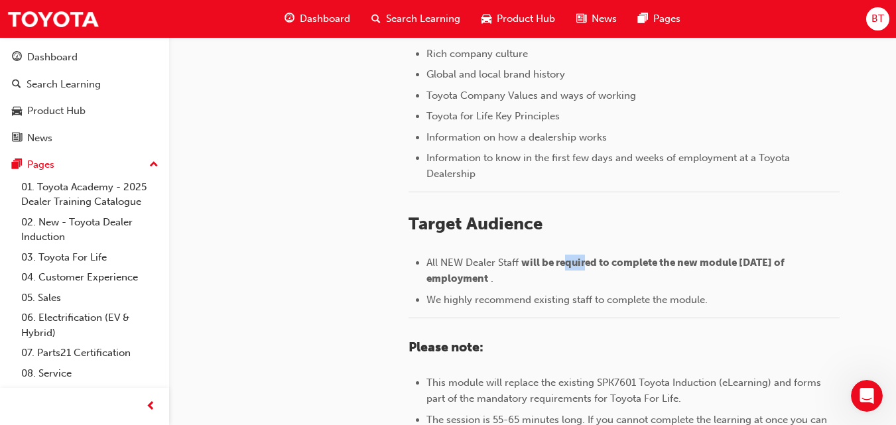
drag, startPoint x: 570, startPoint y: 263, endPoint x: 588, endPoint y: 262, distance: 18.6
click at [588, 262] on span "will be required to complete the new module within 30 days of employment" at bounding box center [606, 271] width 360 height 28
click at [576, 292] on li "We highly recommend existing staff to complete the module." at bounding box center [632, 300] width 413 height 16
click at [567, 289] on ul "All NEW Dealer Staff will be required to complete the new module within 30 days…" at bounding box center [623, 281] width 431 height 53
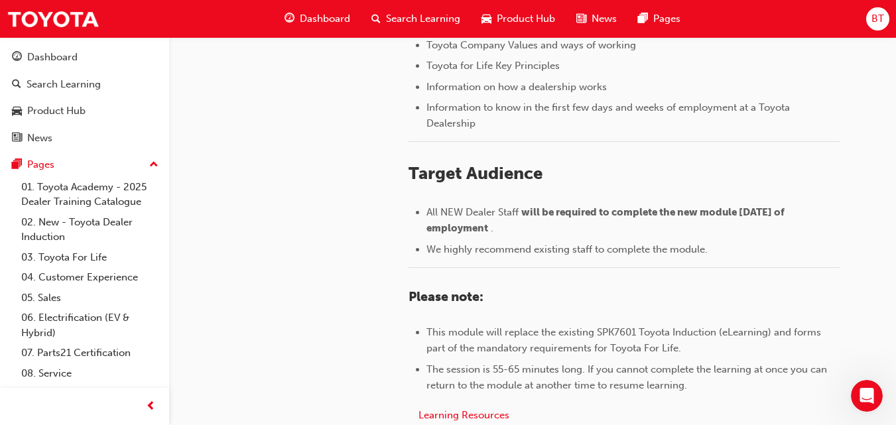
scroll to position [442, 0]
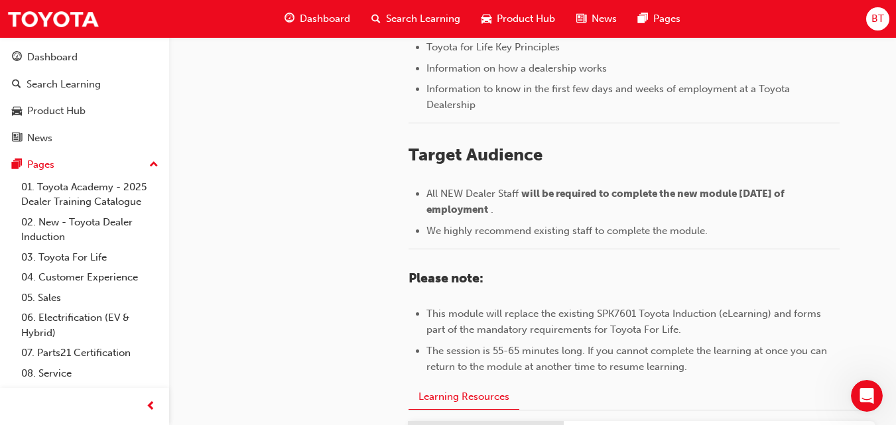
click at [568, 289] on div "The Toyota Academy is proud to introduce the new Toyota Dealer Induction. The T…" at bounding box center [623, 141] width 431 height 465
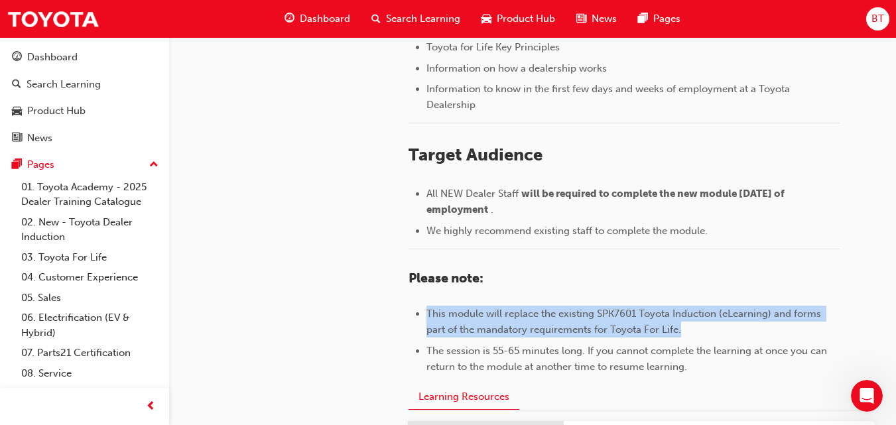
click at [568, 289] on div "The Toyota Academy is proud to introduce the new Toyota Dealer Induction. The T…" at bounding box center [623, 141] width 431 height 465
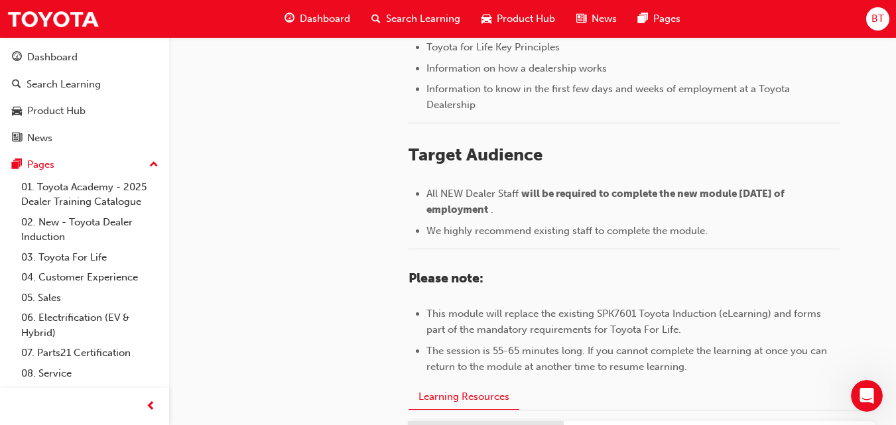
click at [568, 289] on div "The Toyota Academy is proud to introduce the new Toyota Dealer Induction. The T…" at bounding box center [623, 141] width 431 height 465
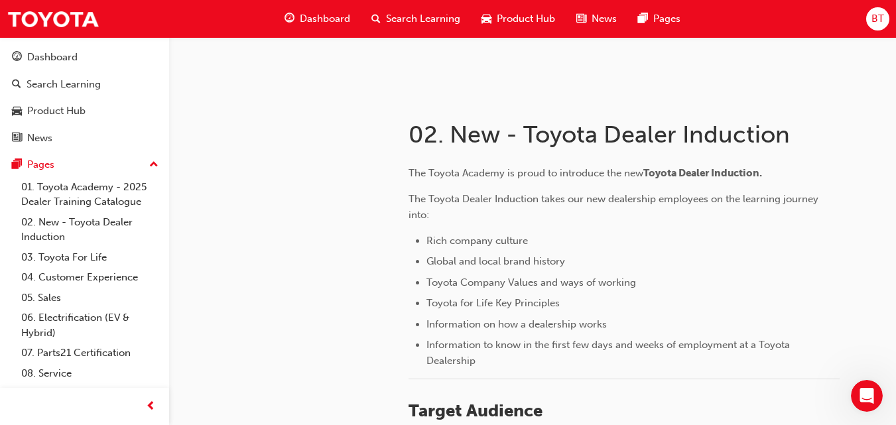
scroll to position [184, 0]
click at [318, 8] on div "Dashboard" at bounding box center [317, 18] width 87 height 27
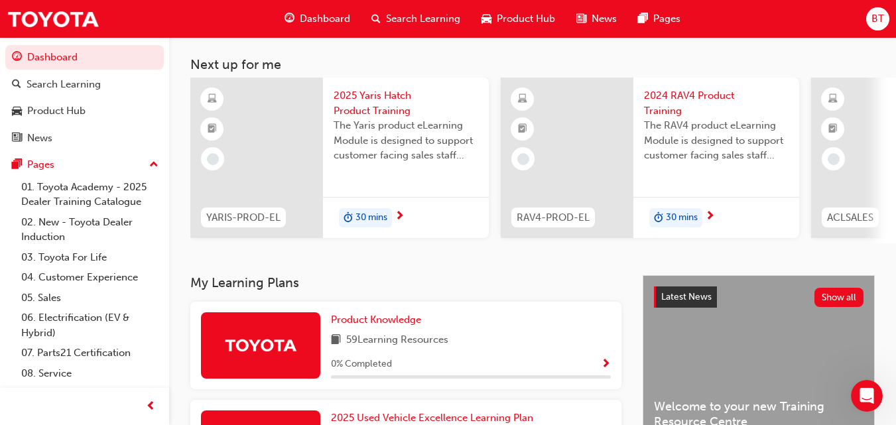
scroll to position [63, 0]
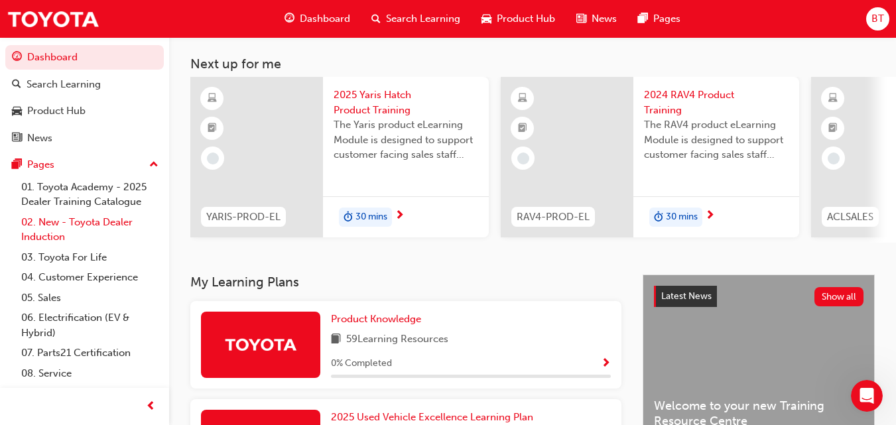
click at [103, 228] on link "02. New - Toyota Dealer Induction" at bounding box center [90, 229] width 148 height 35
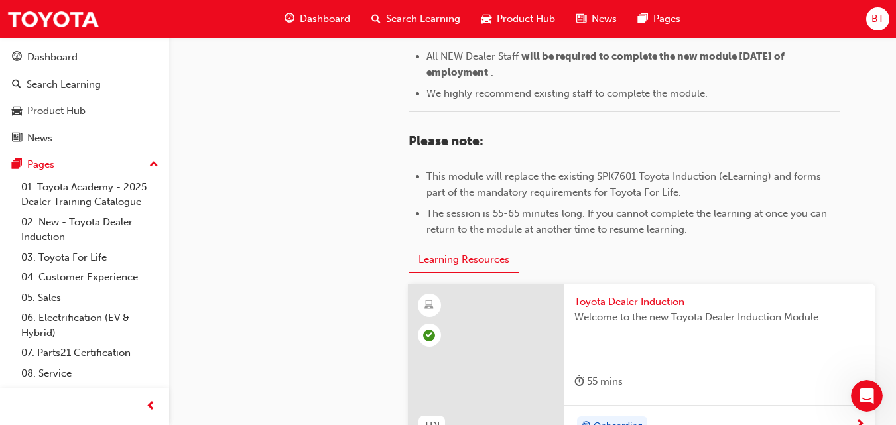
scroll to position [339, 0]
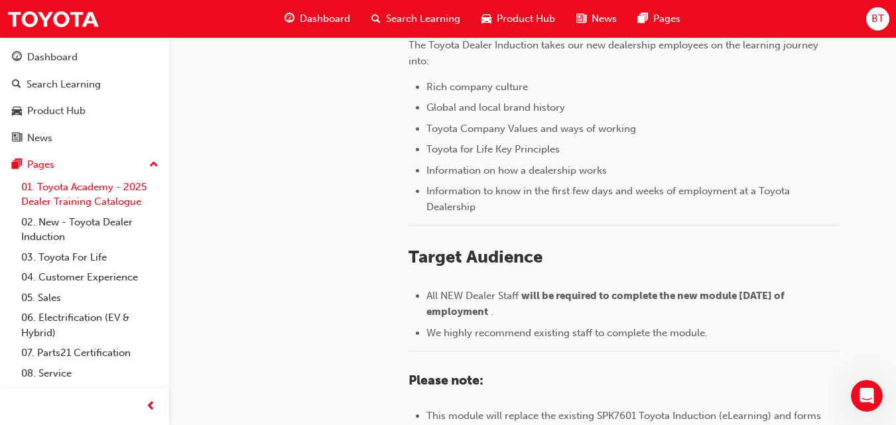
click at [116, 203] on link "01. Toyota Academy - 2025 Dealer Training Catalogue" at bounding box center [90, 194] width 148 height 35
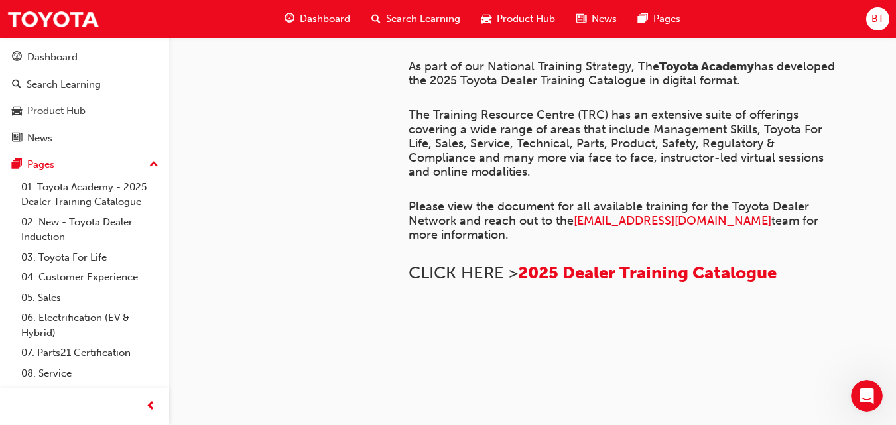
scroll to position [190, 0]
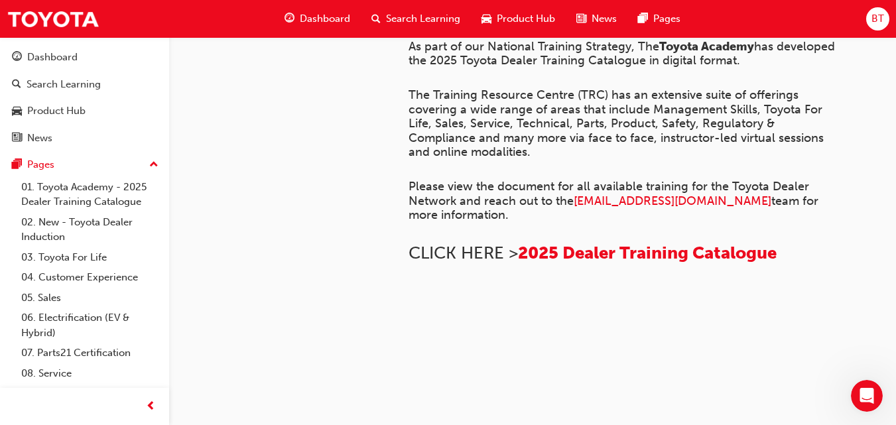
click at [331, 15] on span "Dashboard" at bounding box center [325, 18] width 50 height 15
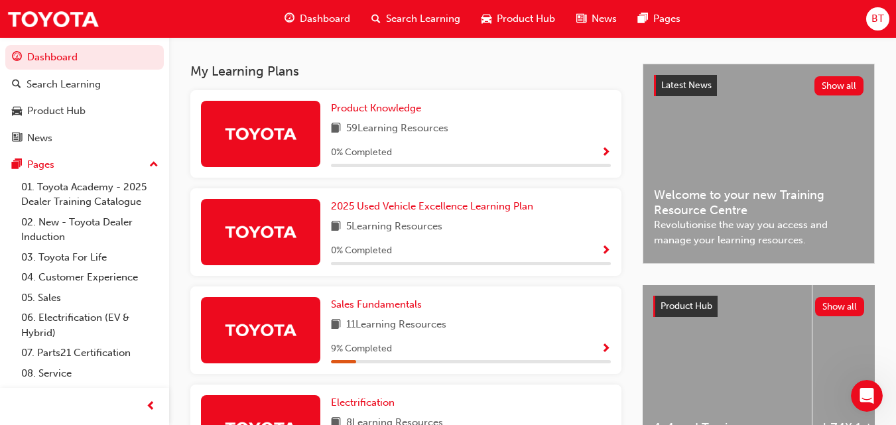
scroll to position [274, 0]
